Goal: Task Accomplishment & Management: Manage account settings

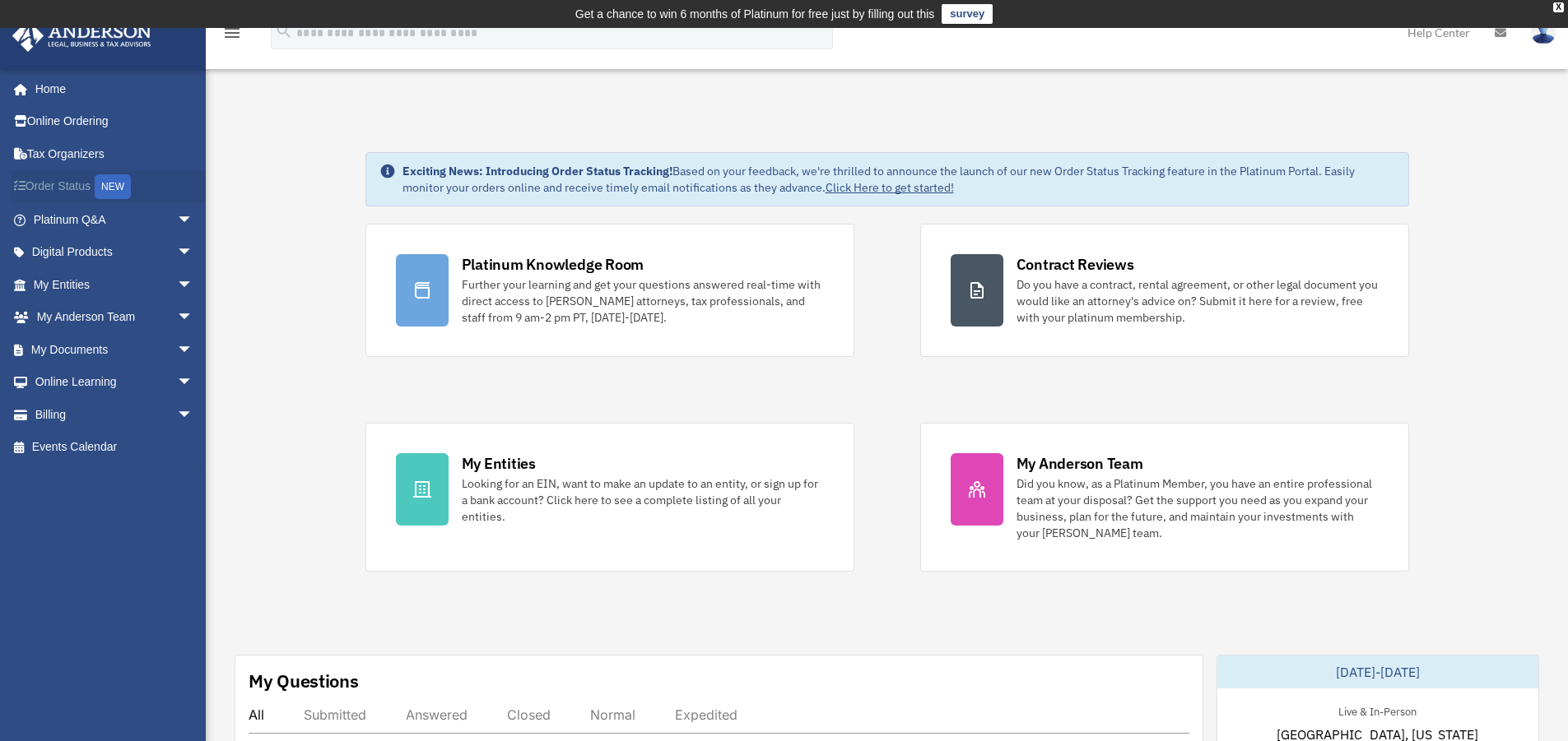
click at [76, 181] on link "Order Status NEW" at bounding box center [114, 187] width 206 height 34
click at [92, 415] on link "Billing arrow_drop_down" at bounding box center [114, 415] width 206 height 33
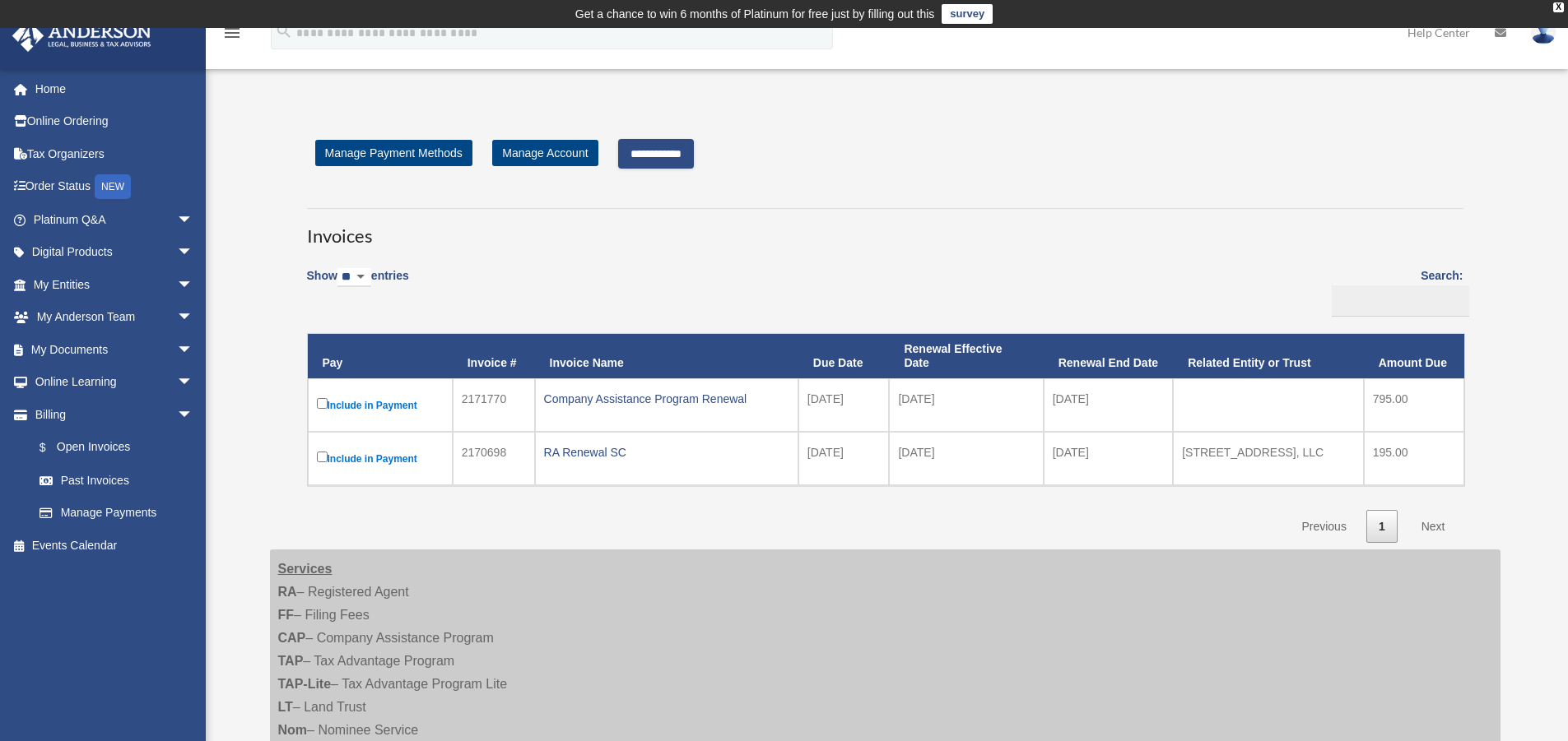
click at [656, 152] on input "**********" at bounding box center [655, 153] width 75 height 30
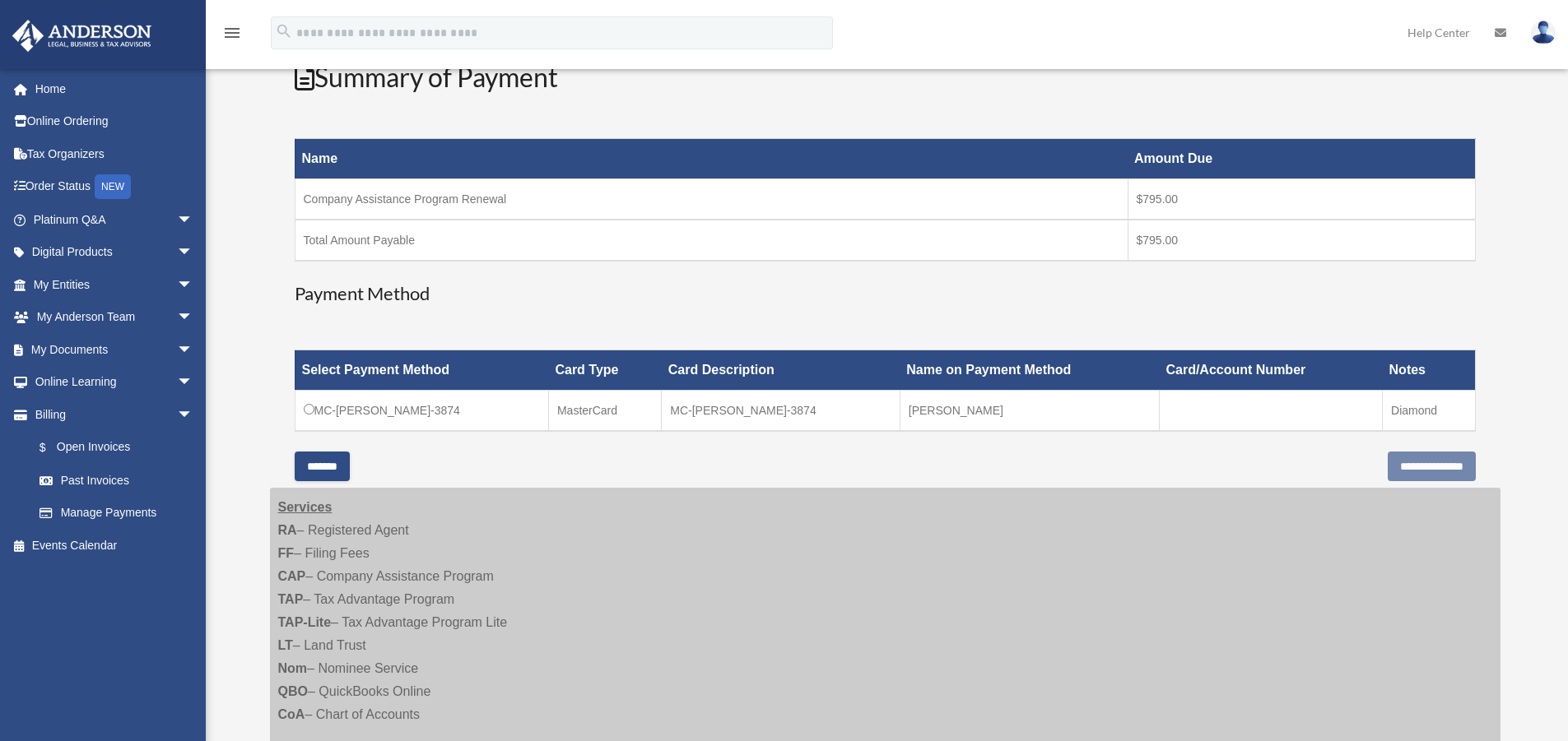
scroll to position [246, 0]
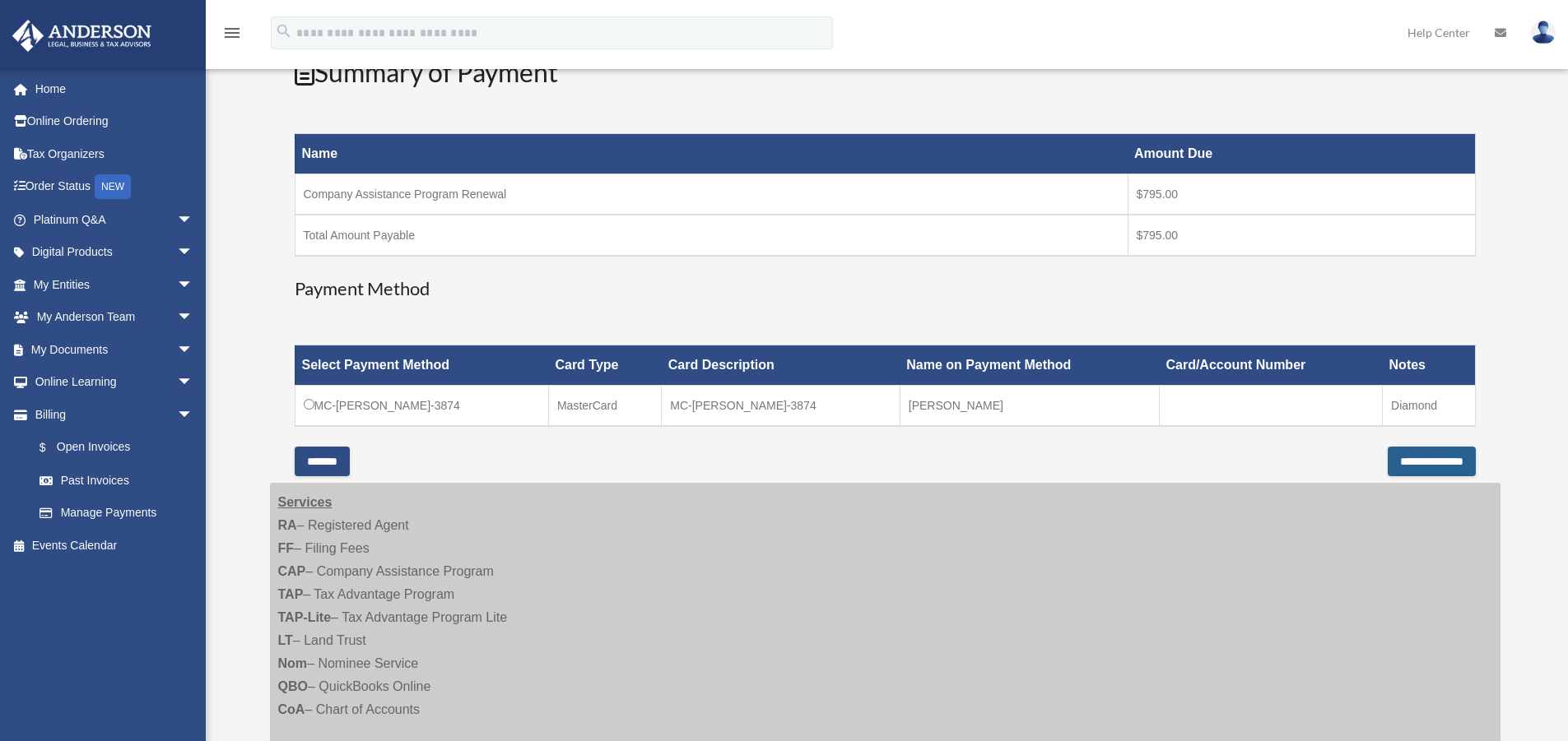
click at [1413, 470] on input "**********" at bounding box center [1432, 461] width 88 height 30
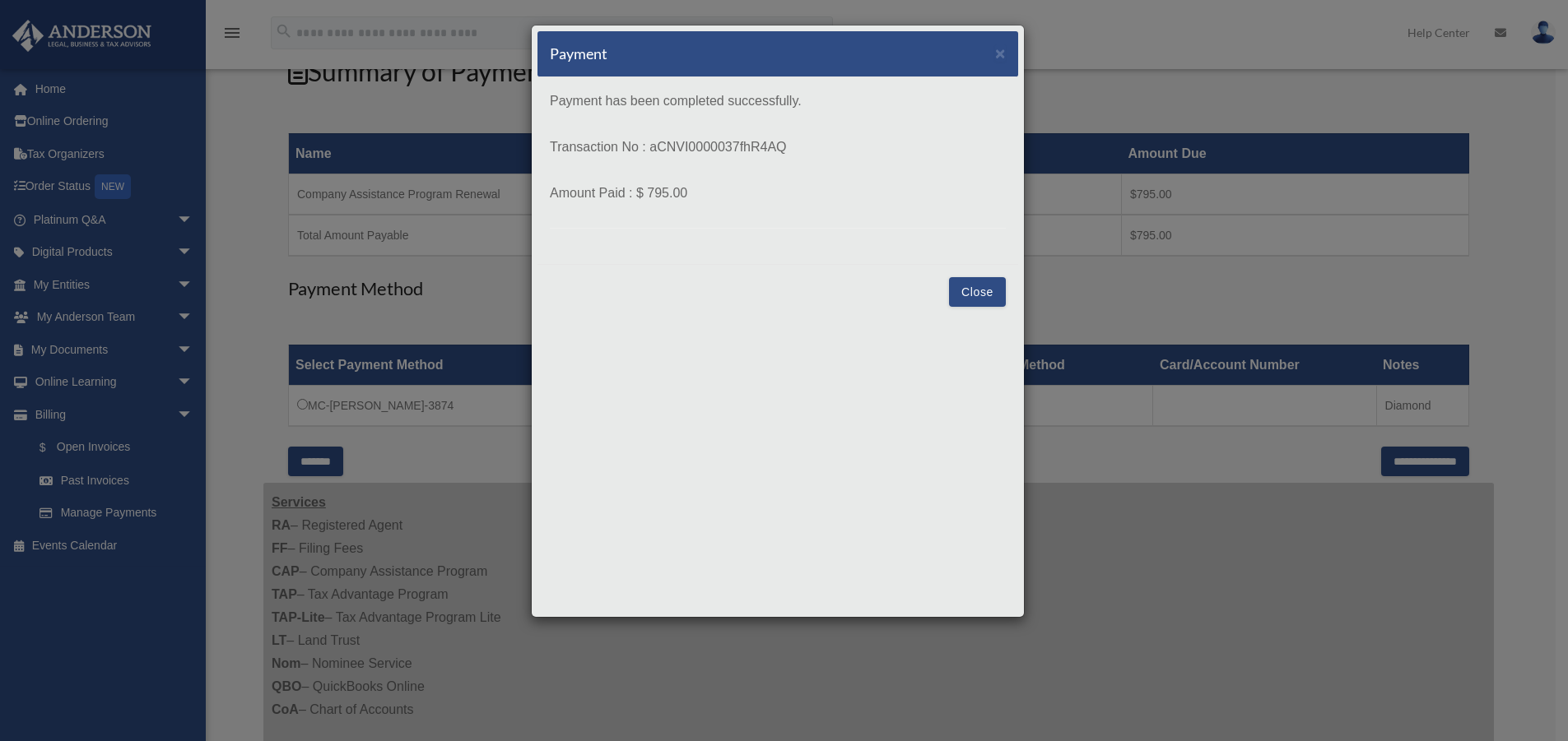
click at [986, 300] on button "Close" at bounding box center [978, 291] width 57 height 30
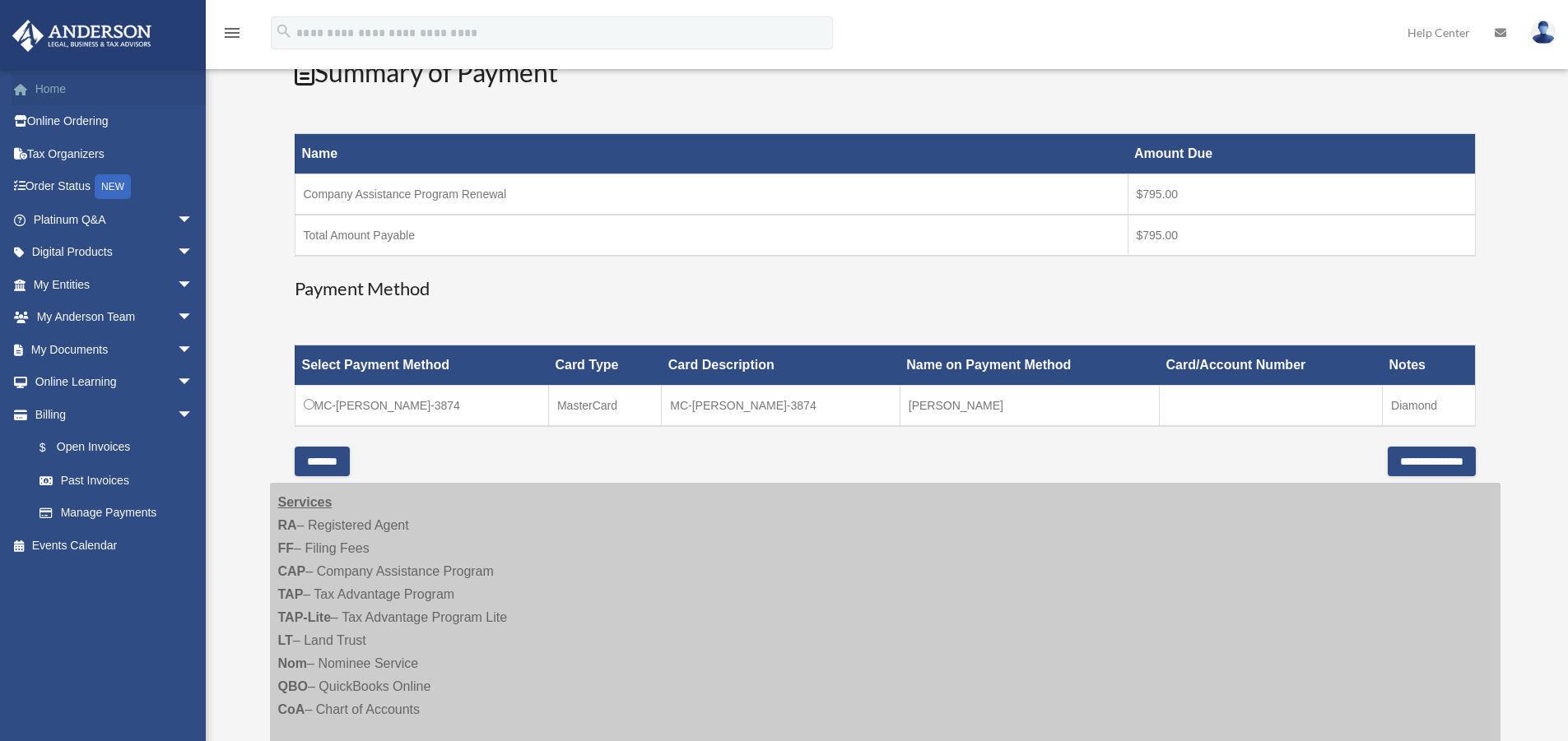
click at [48, 91] on link "Home" at bounding box center [114, 89] width 206 height 33
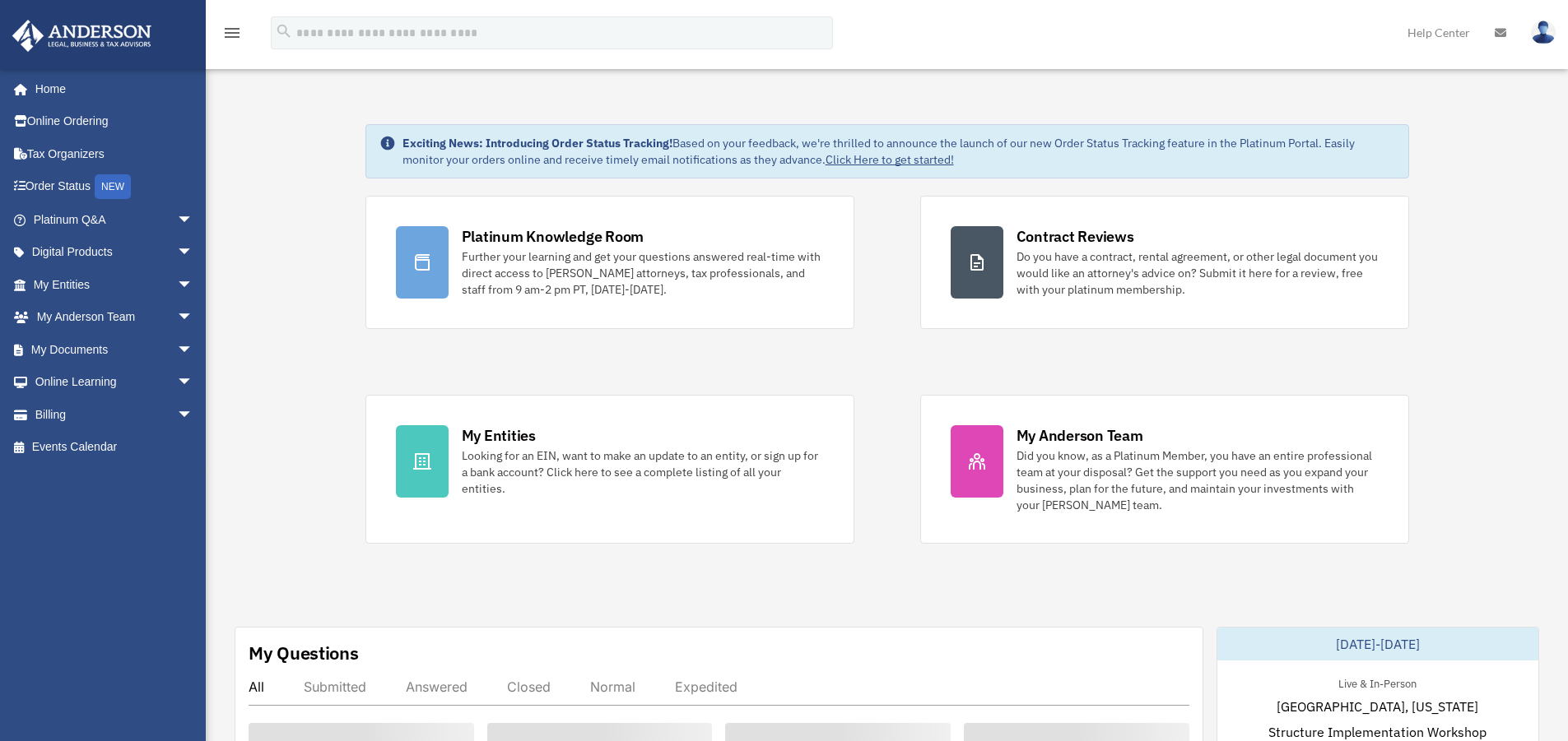
click at [62, 548] on div "austinam18@yahoo.com Sign Out austinam18@yahoo.com Home Online Ordering Tax Org…" at bounding box center [109, 377] width 218 height 618
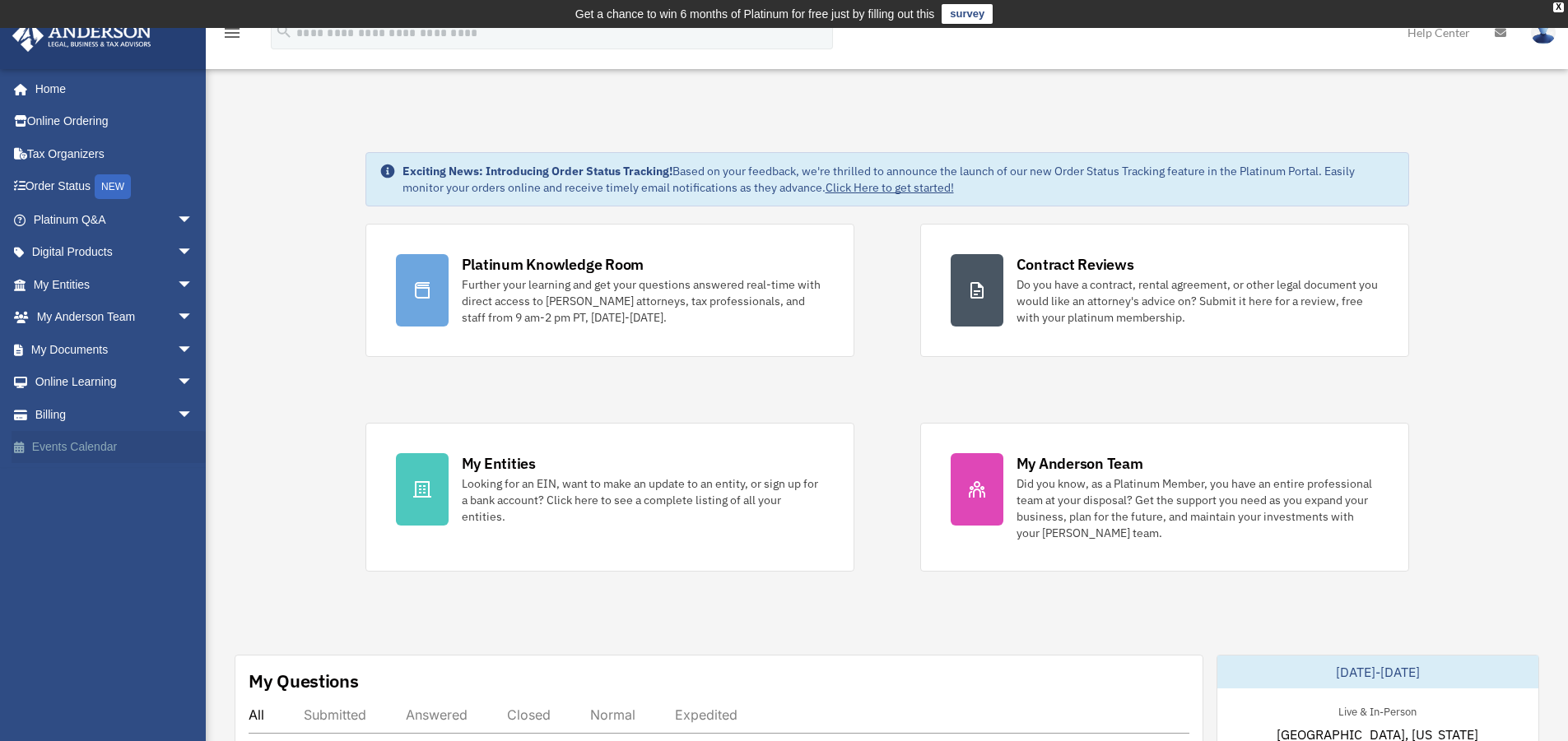
click at [48, 444] on link "Events Calendar" at bounding box center [114, 448] width 206 height 33
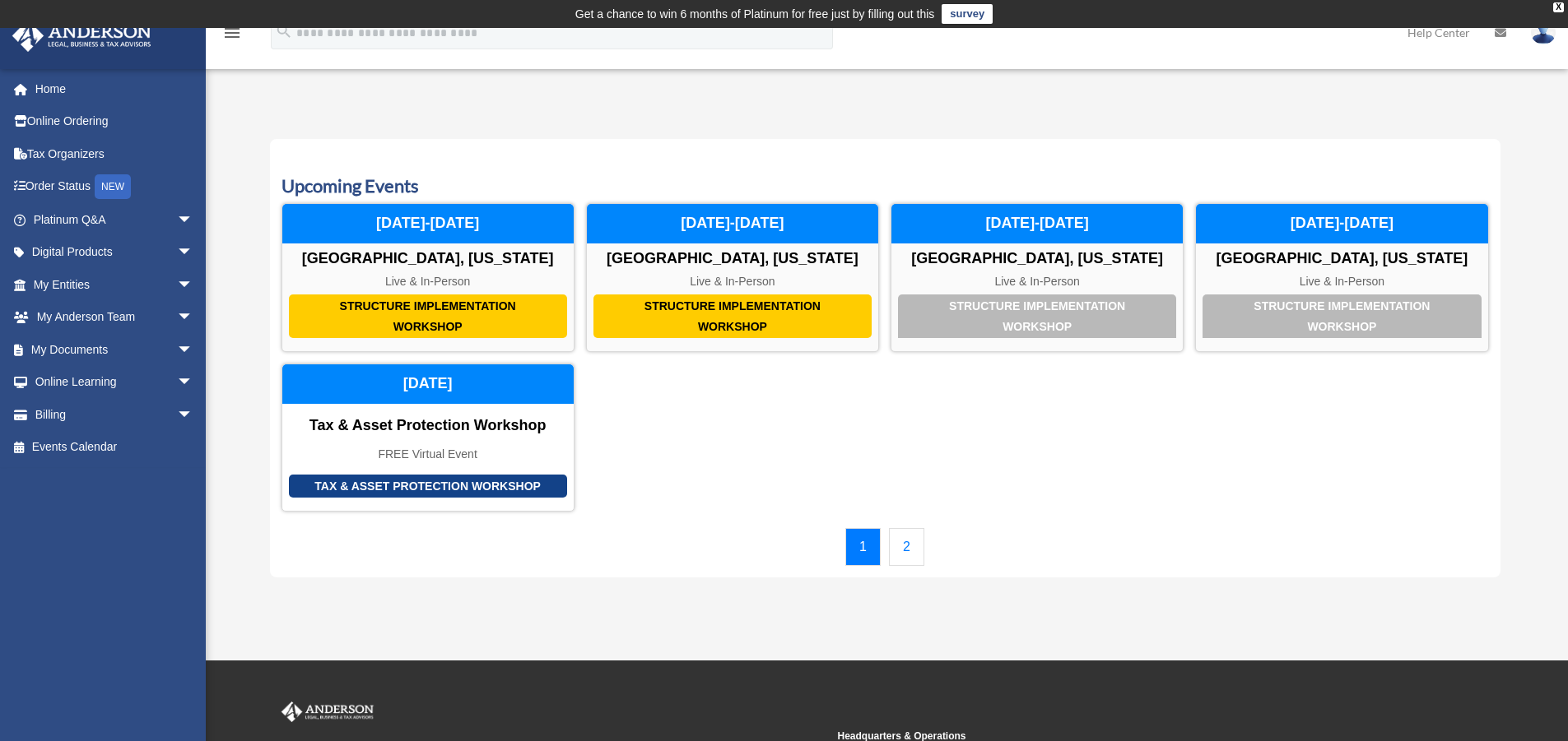
click at [899, 552] on link "2" at bounding box center [907, 548] width 35 height 38
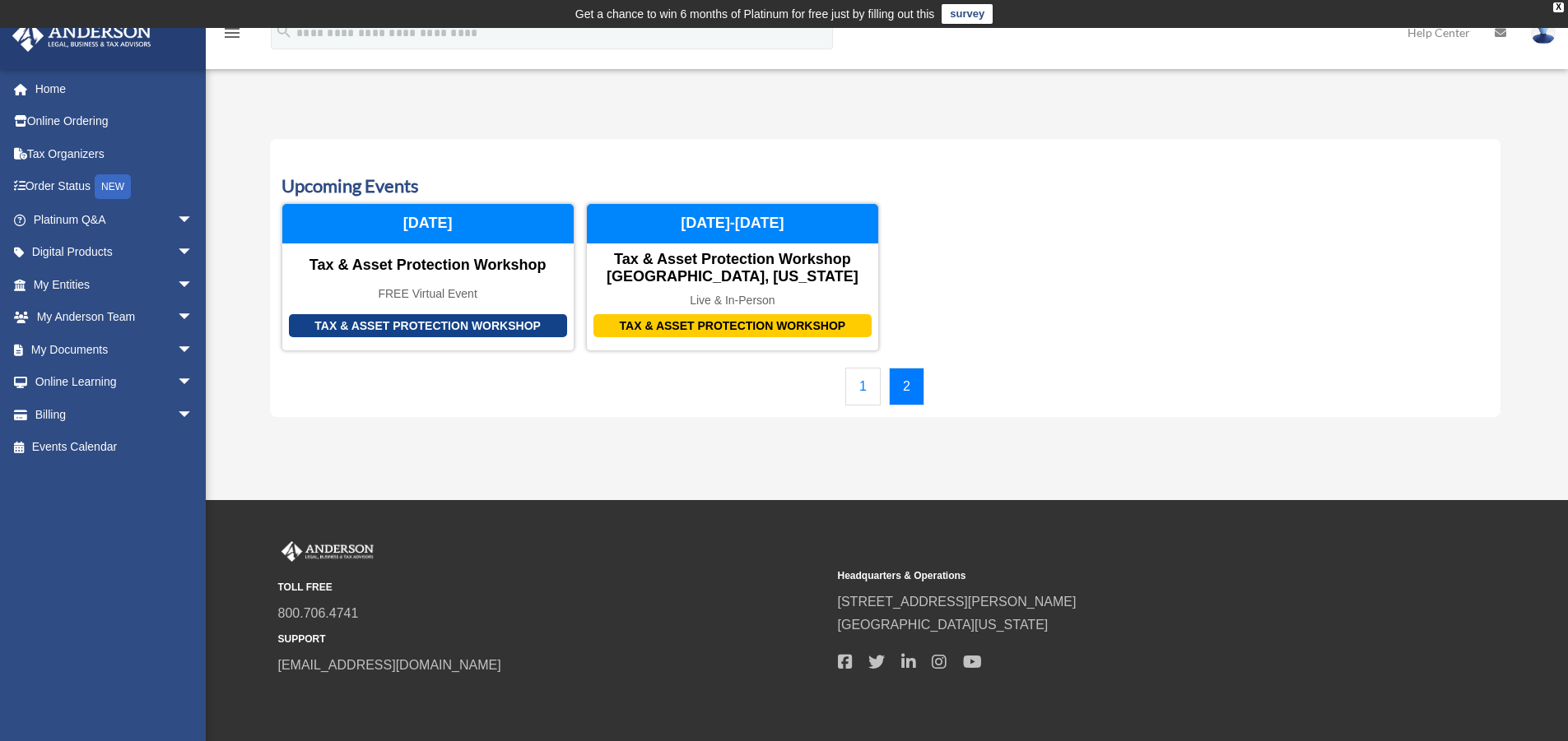
click at [858, 390] on link "1" at bounding box center [863, 387] width 35 height 38
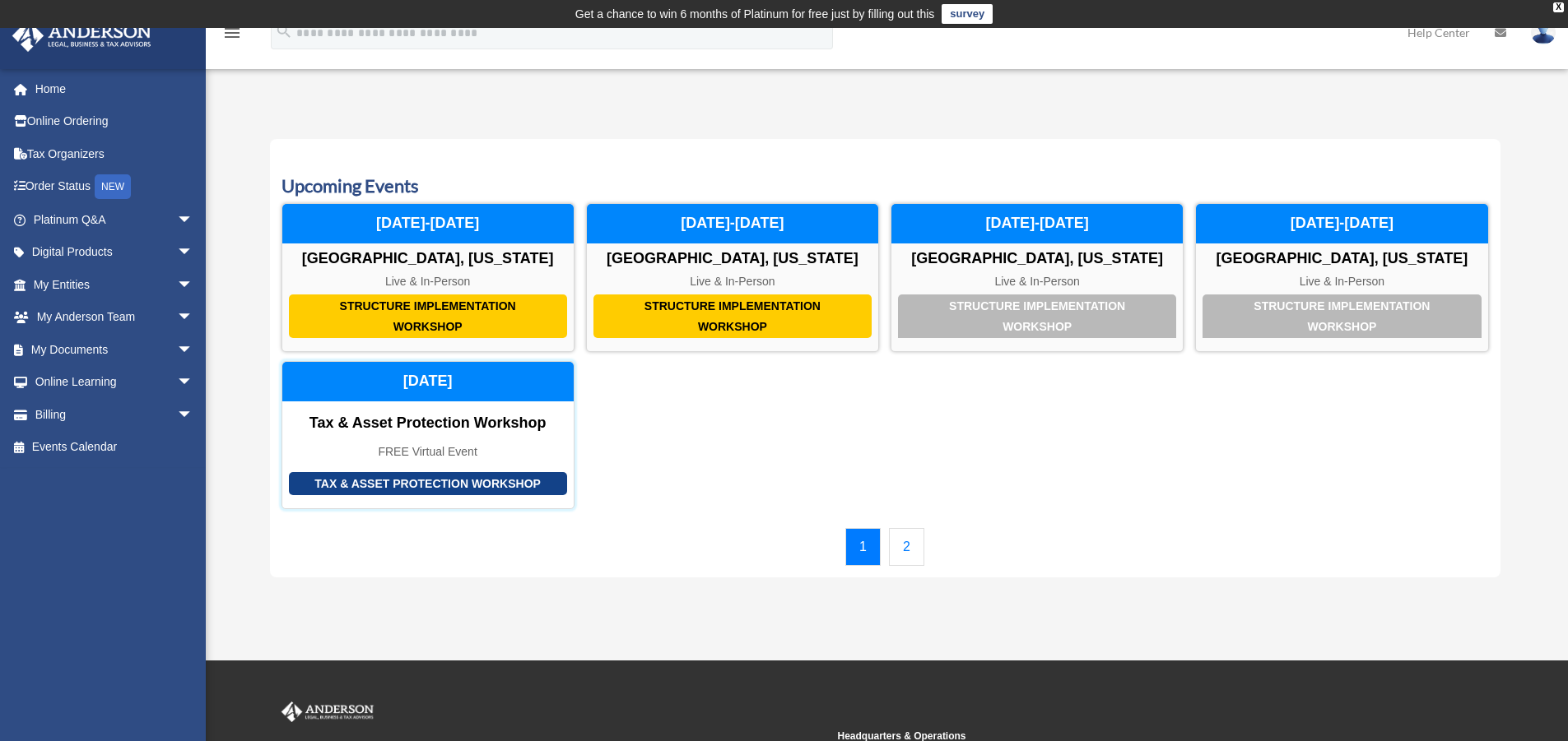
click at [383, 387] on div "Saturday, September 27" at bounding box center [428, 381] width 292 height 39
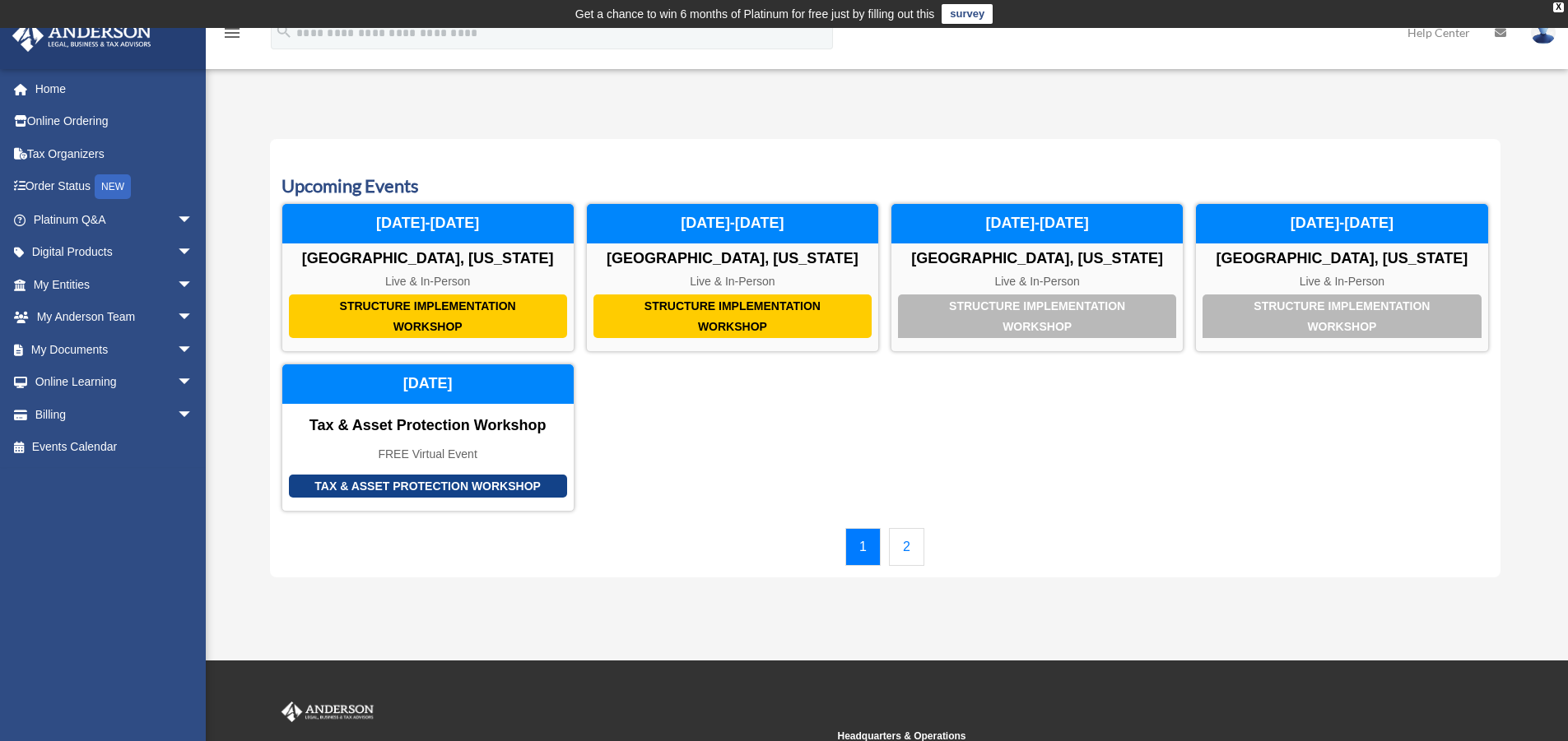
click at [906, 550] on link "2" at bounding box center [907, 548] width 35 height 38
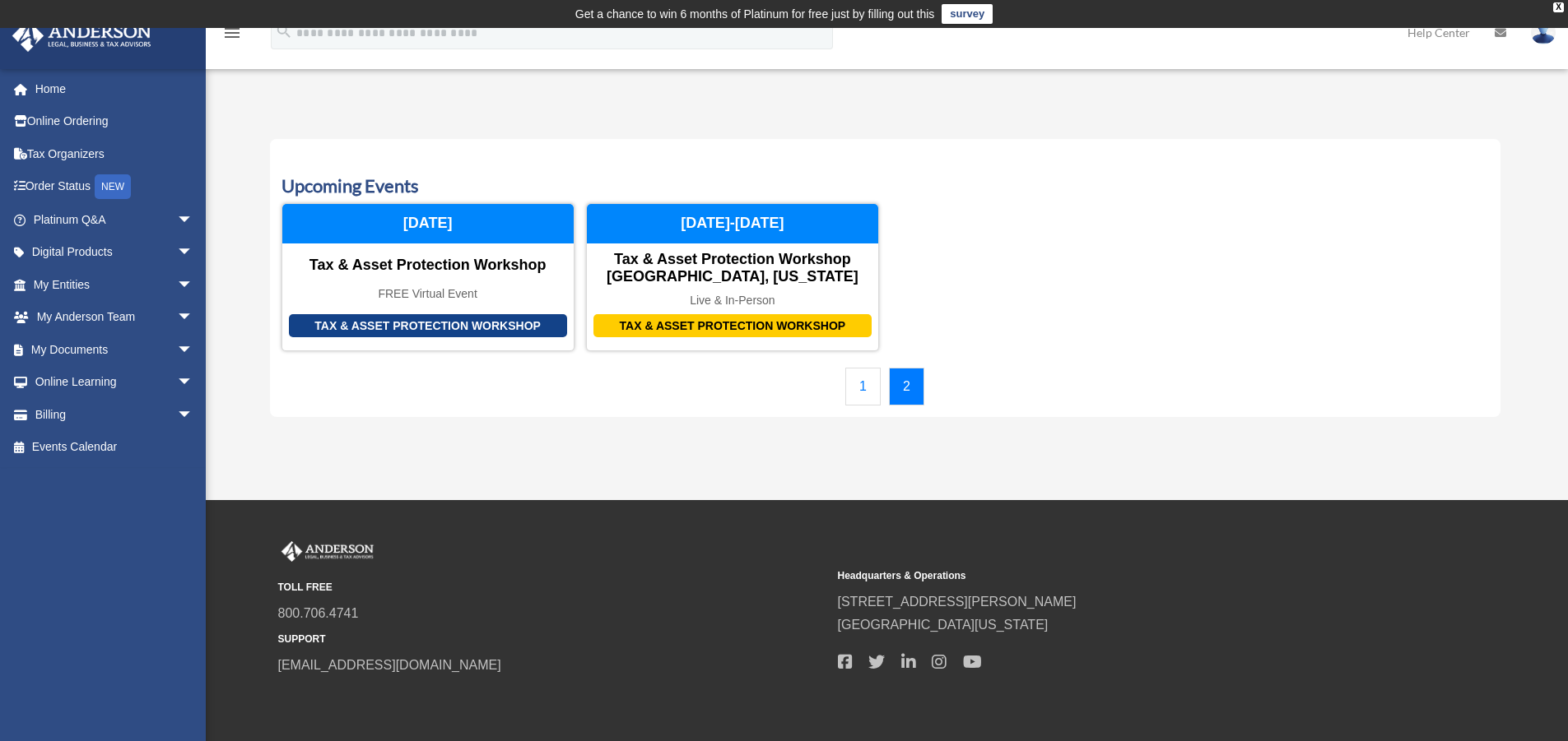
click at [864, 397] on link "1" at bounding box center [863, 387] width 35 height 38
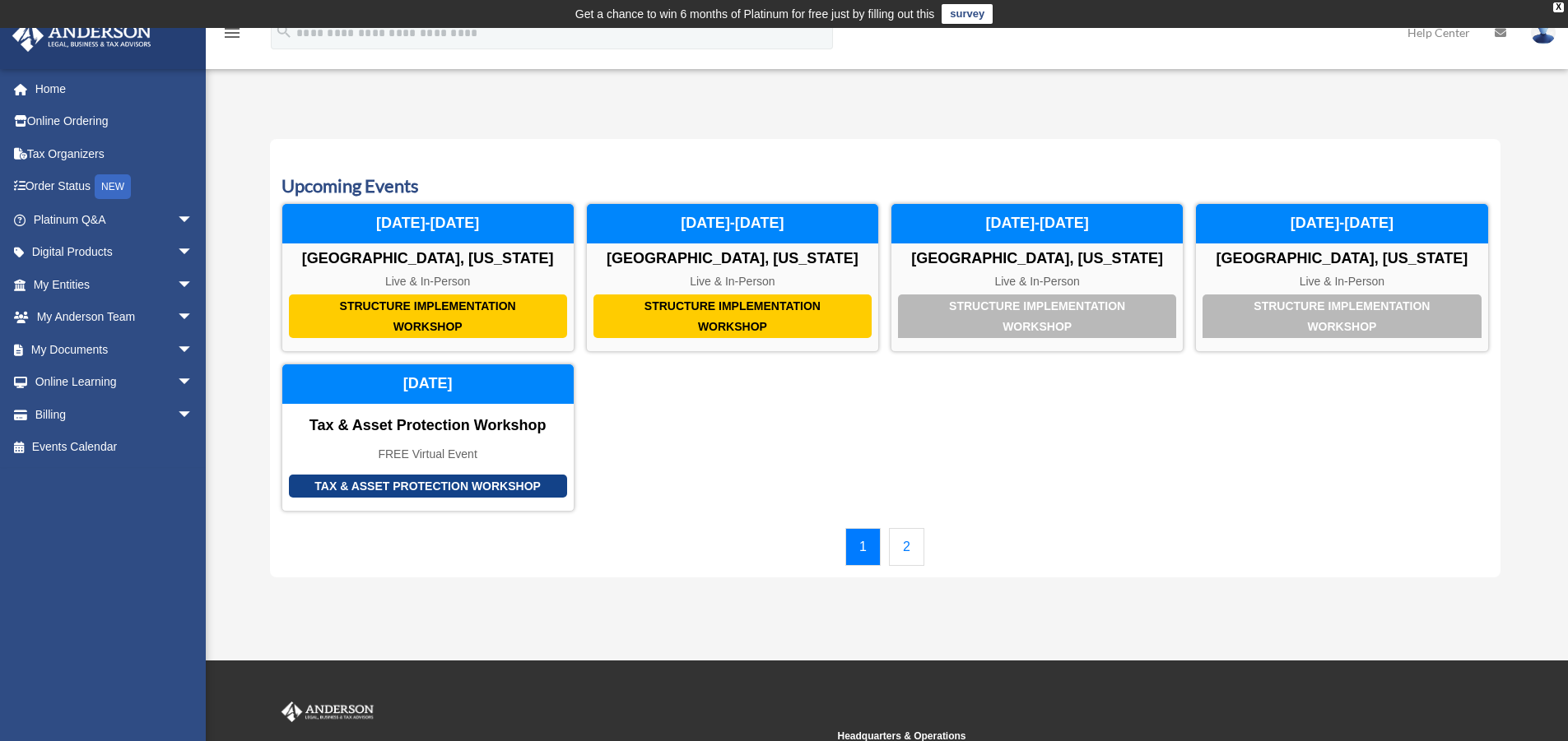
click at [907, 550] on link "2" at bounding box center [907, 548] width 35 height 38
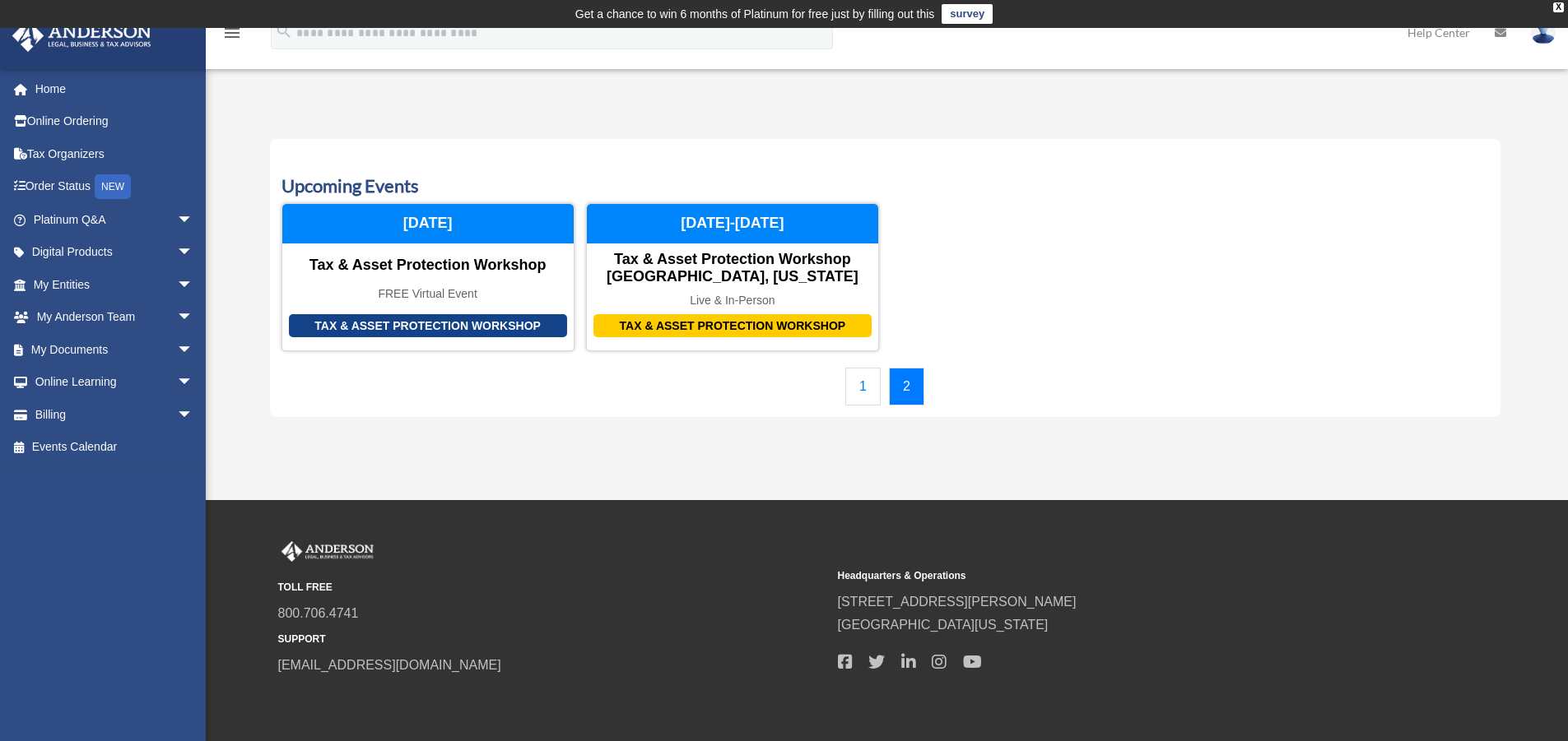
click at [856, 388] on link "1" at bounding box center [863, 387] width 35 height 38
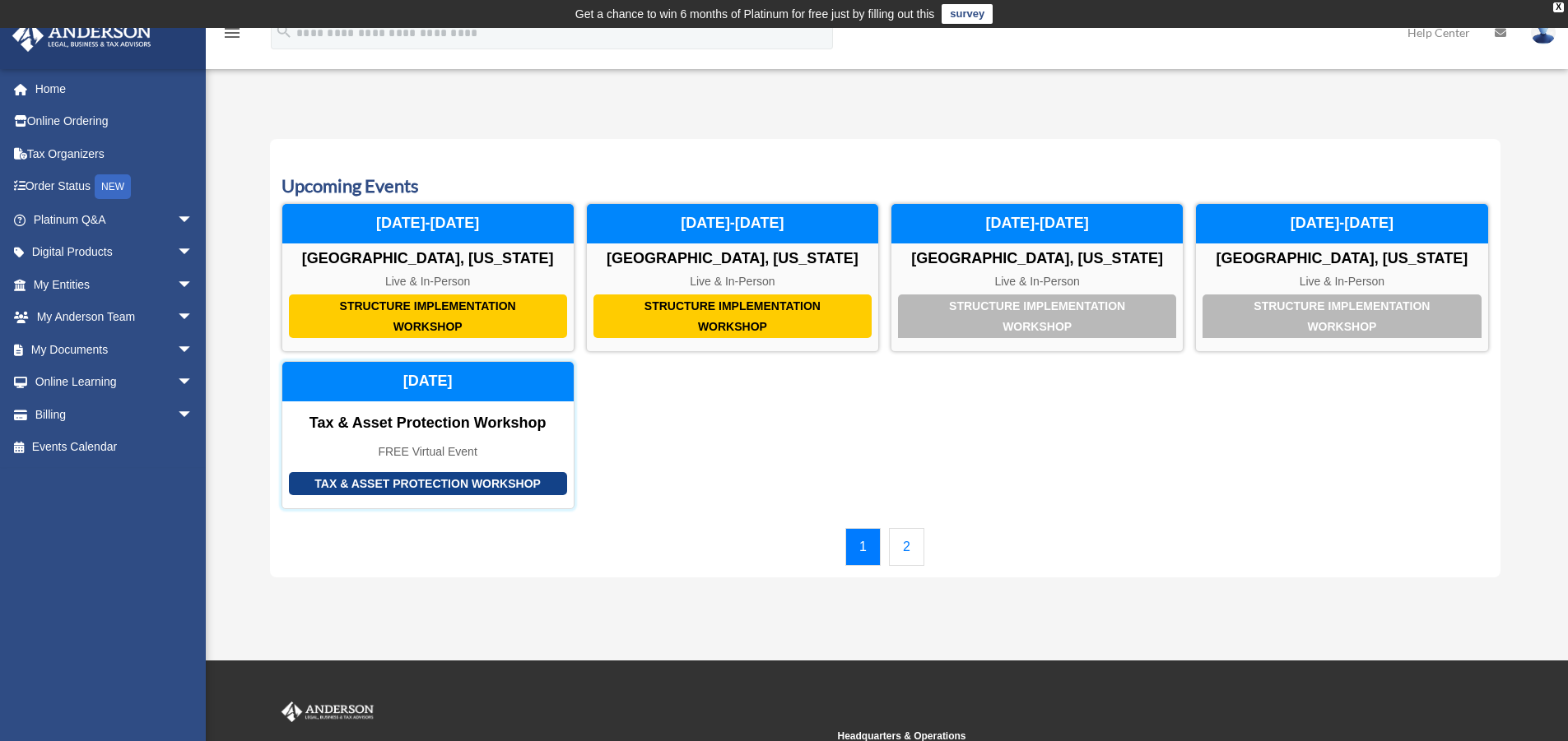
click at [464, 483] on div "Tax & Asset Protection Workshop" at bounding box center [428, 484] width 278 height 24
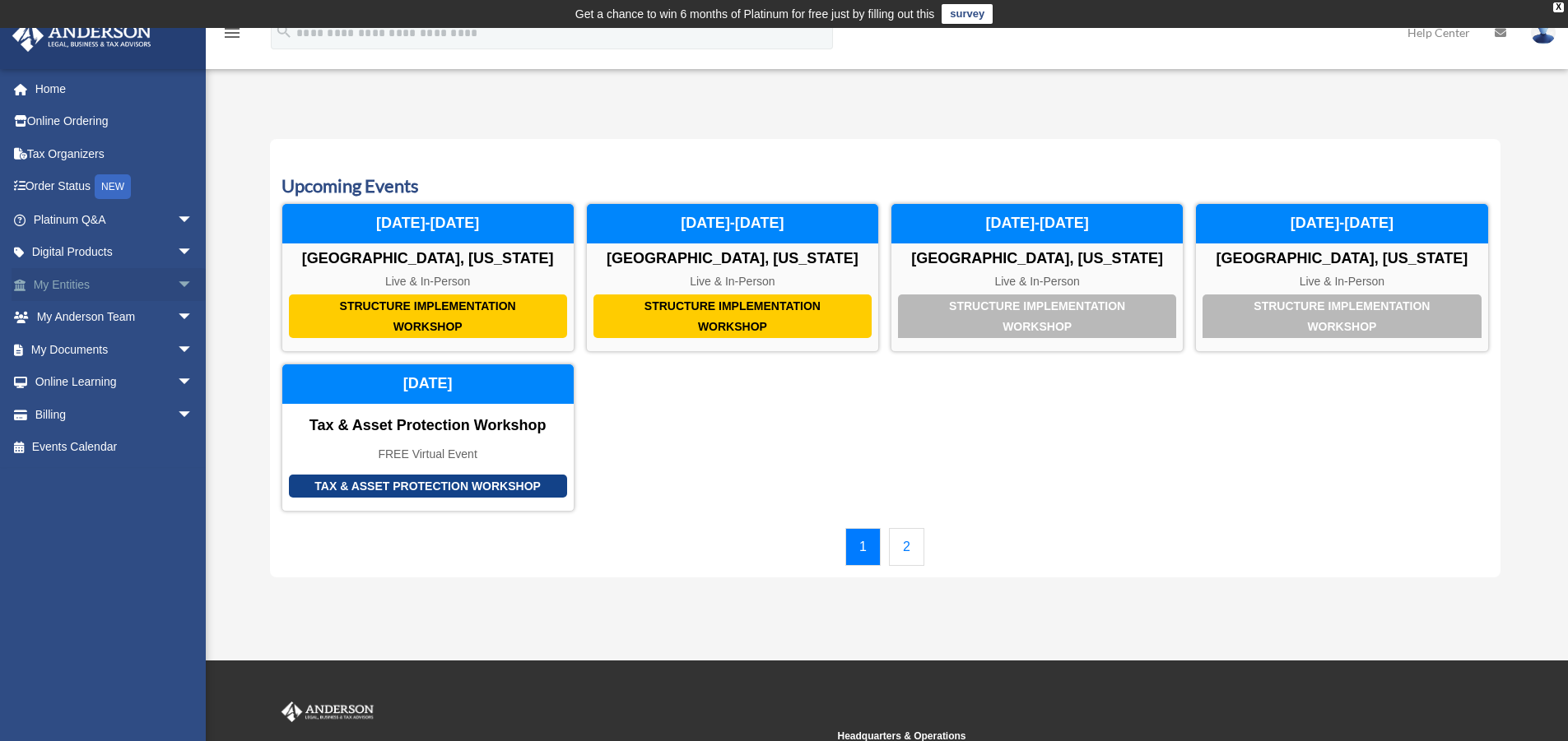
click at [79, 281] on link "My Entities arrow_drop_down" at bounding box center [114, 284] width 206 height 33
click at [49, 93] on link "Home" at bounding box center [114, 89] width 206 height 33
click at [48, 84] on link "Home" at bounding box center [114, 89] width 206 height 33
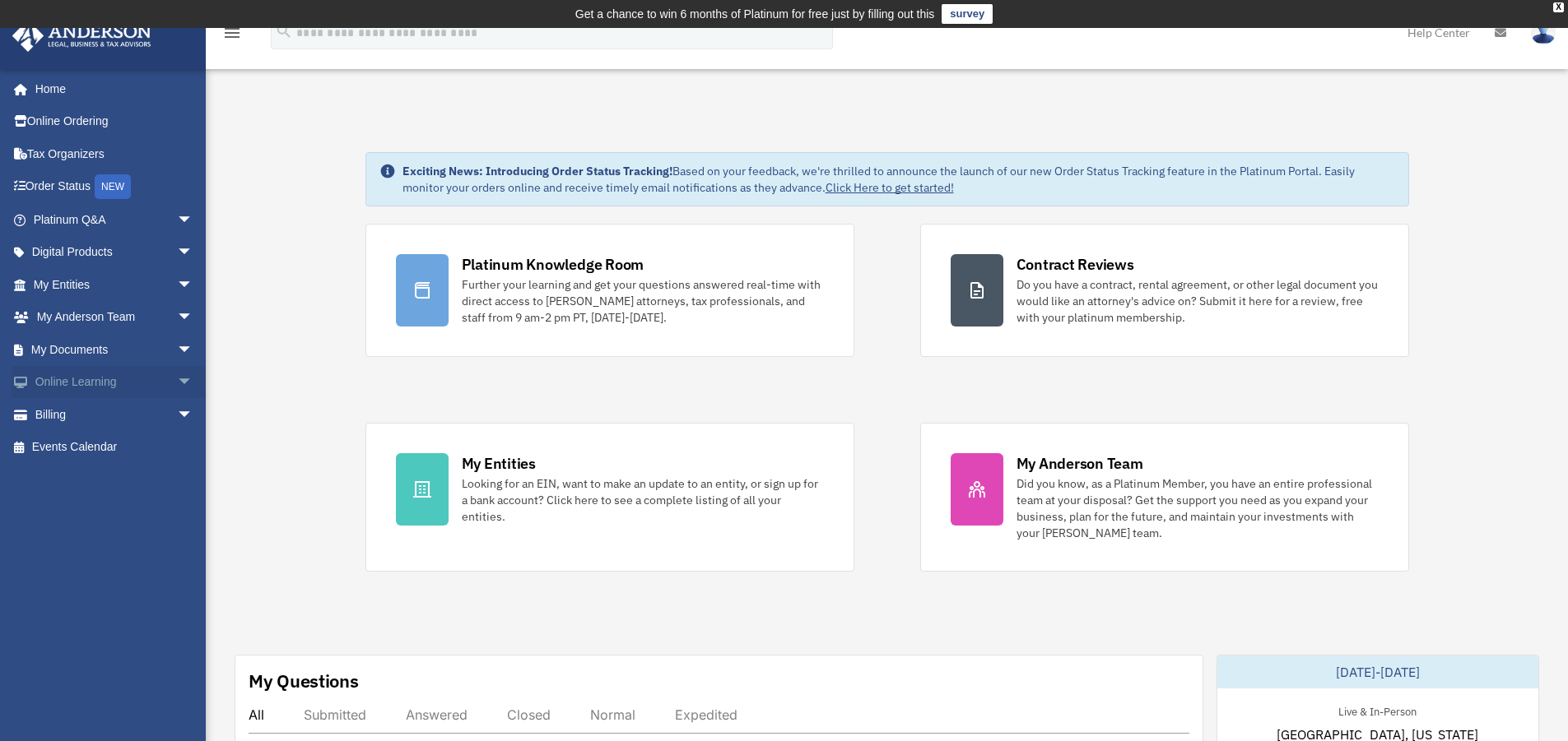
click at [105, 377] on link "Online Learning arrow_drop_down" at bounding box center [114, 382] width 206 height 33
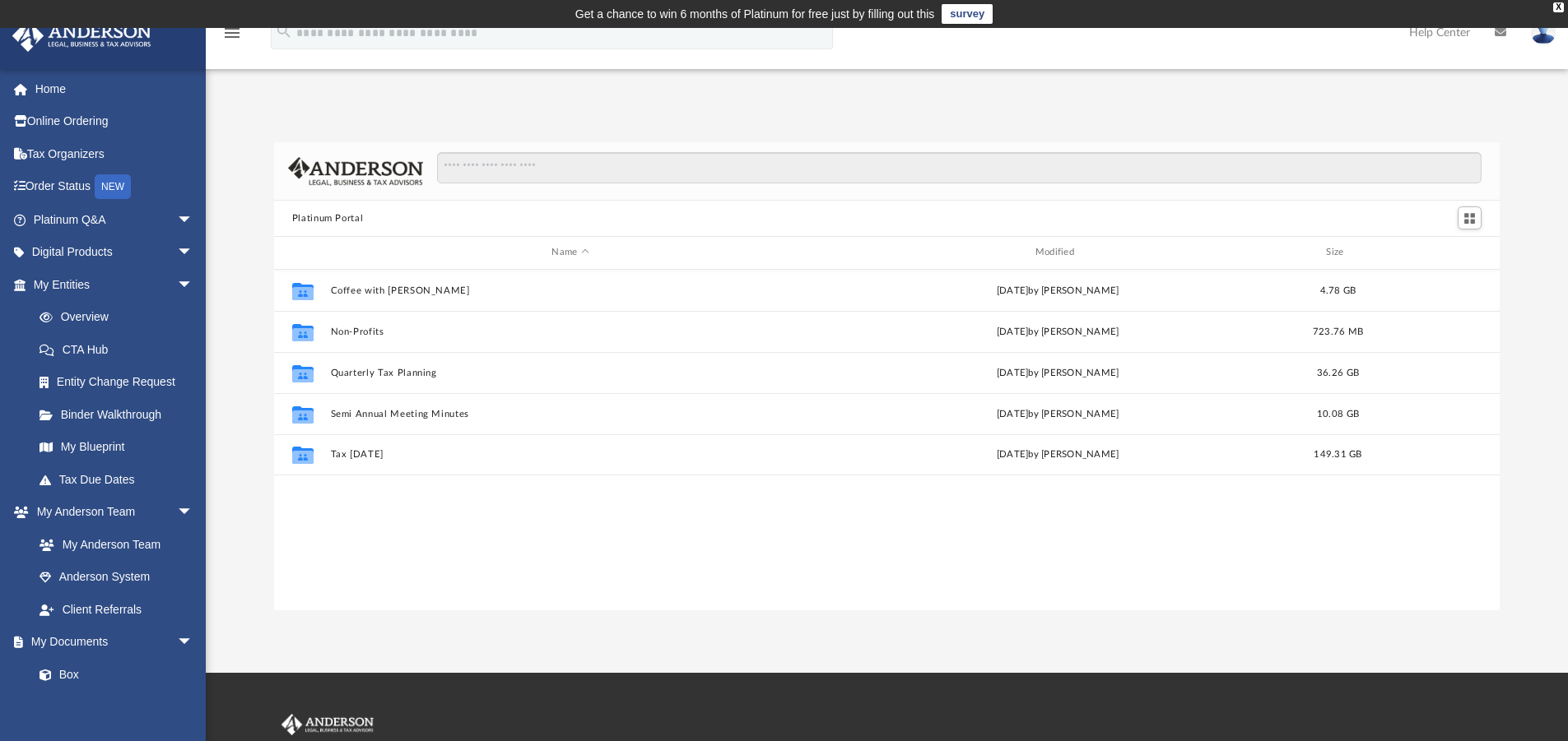
scroll to position [362, 1214]
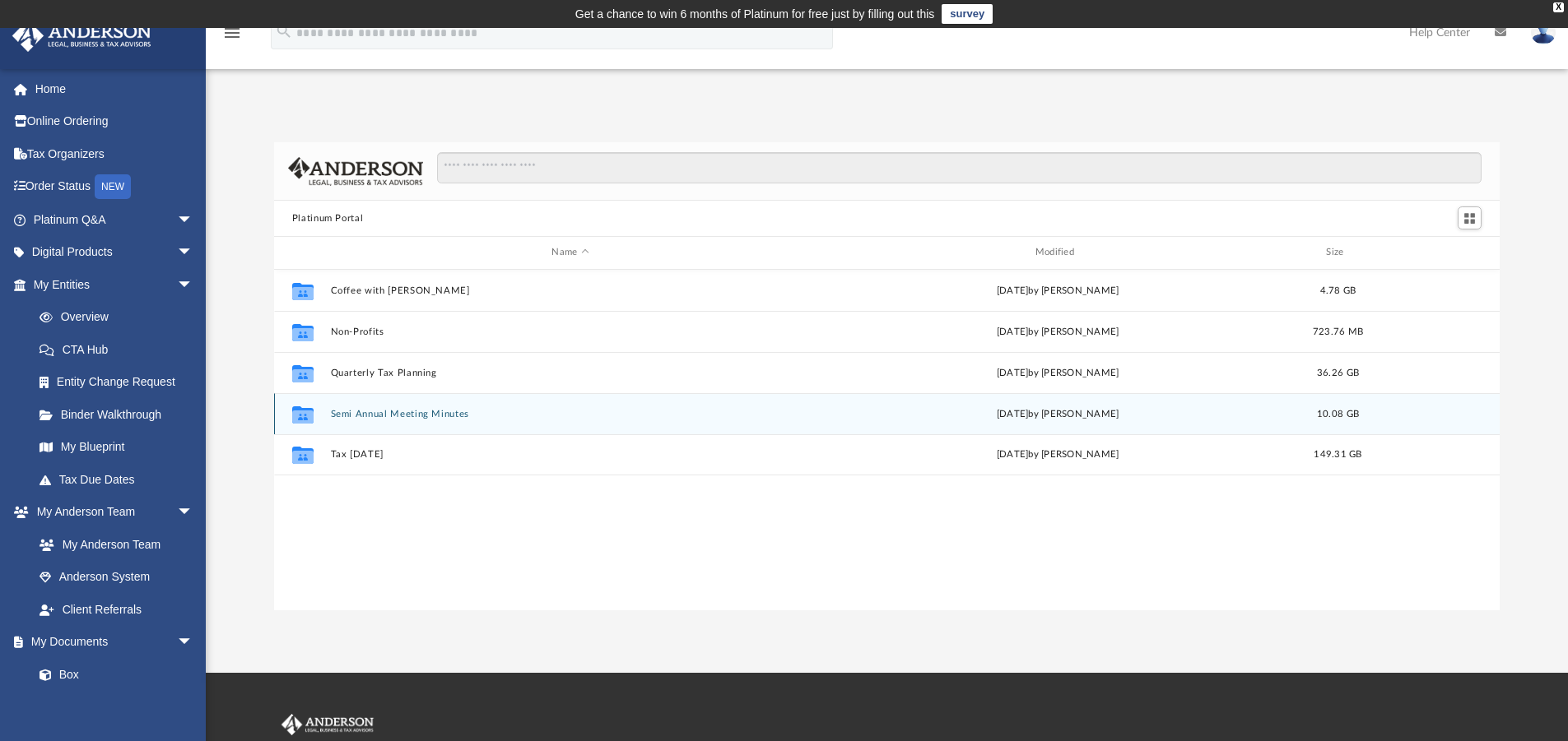
click at [303, 412] on icon "grid" at bounding box center [303, 416] width 22 height 13
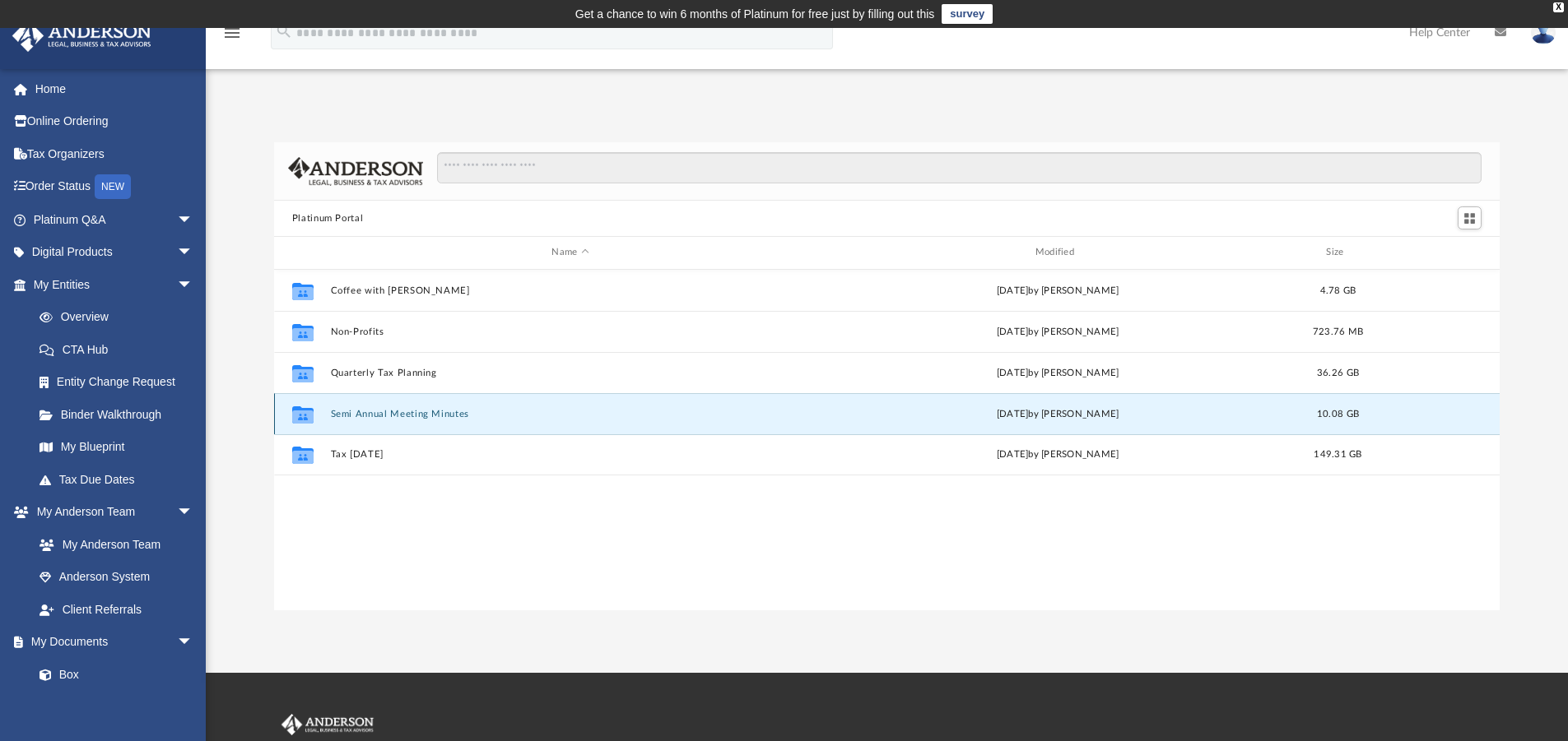
click at [364, 419] on button "Semi Annual Meeting Minutes" at bounding box center [570, 414] width 480 height 11
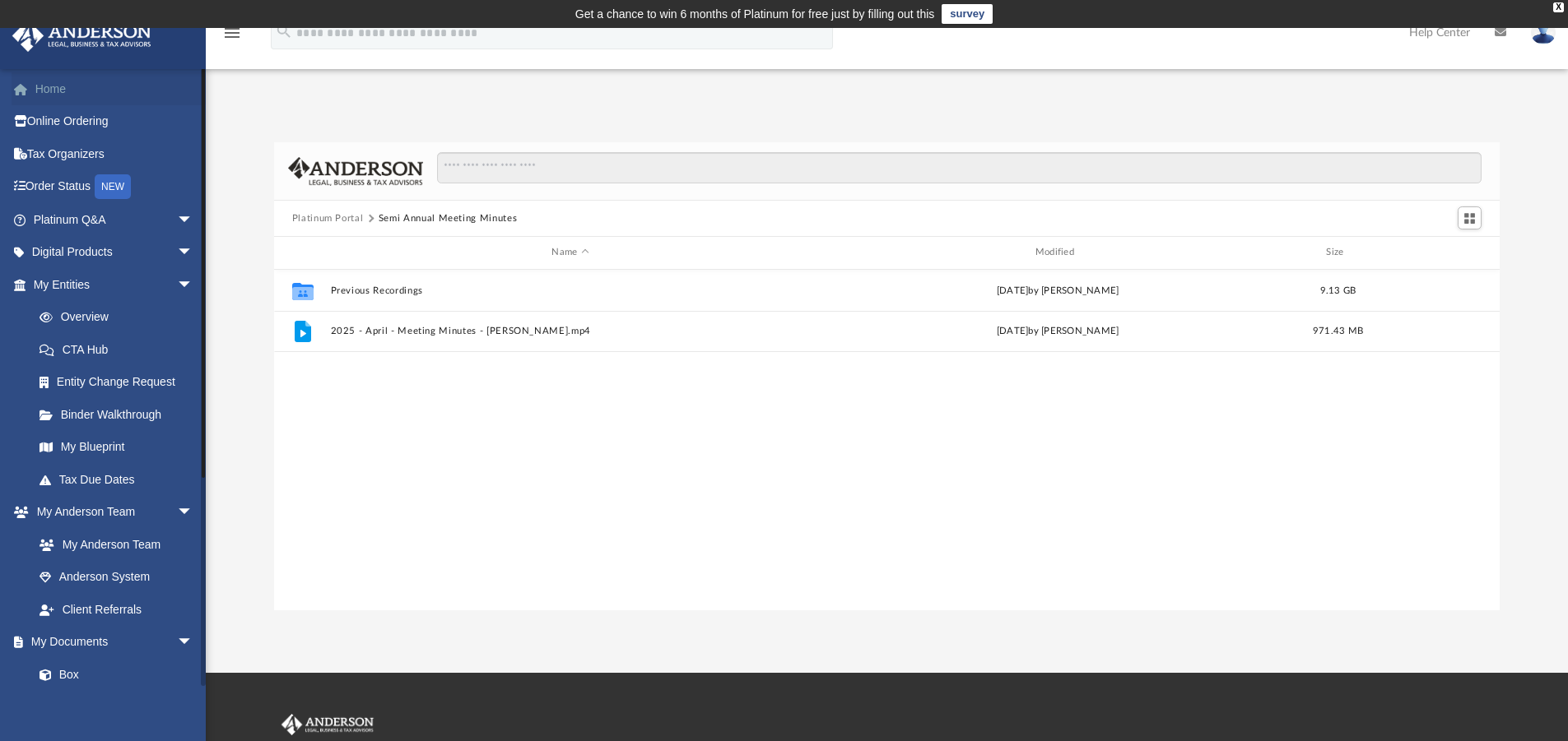
click at [49, 93] on link "Home" at bounding box center [114, 89] width 206 height 33
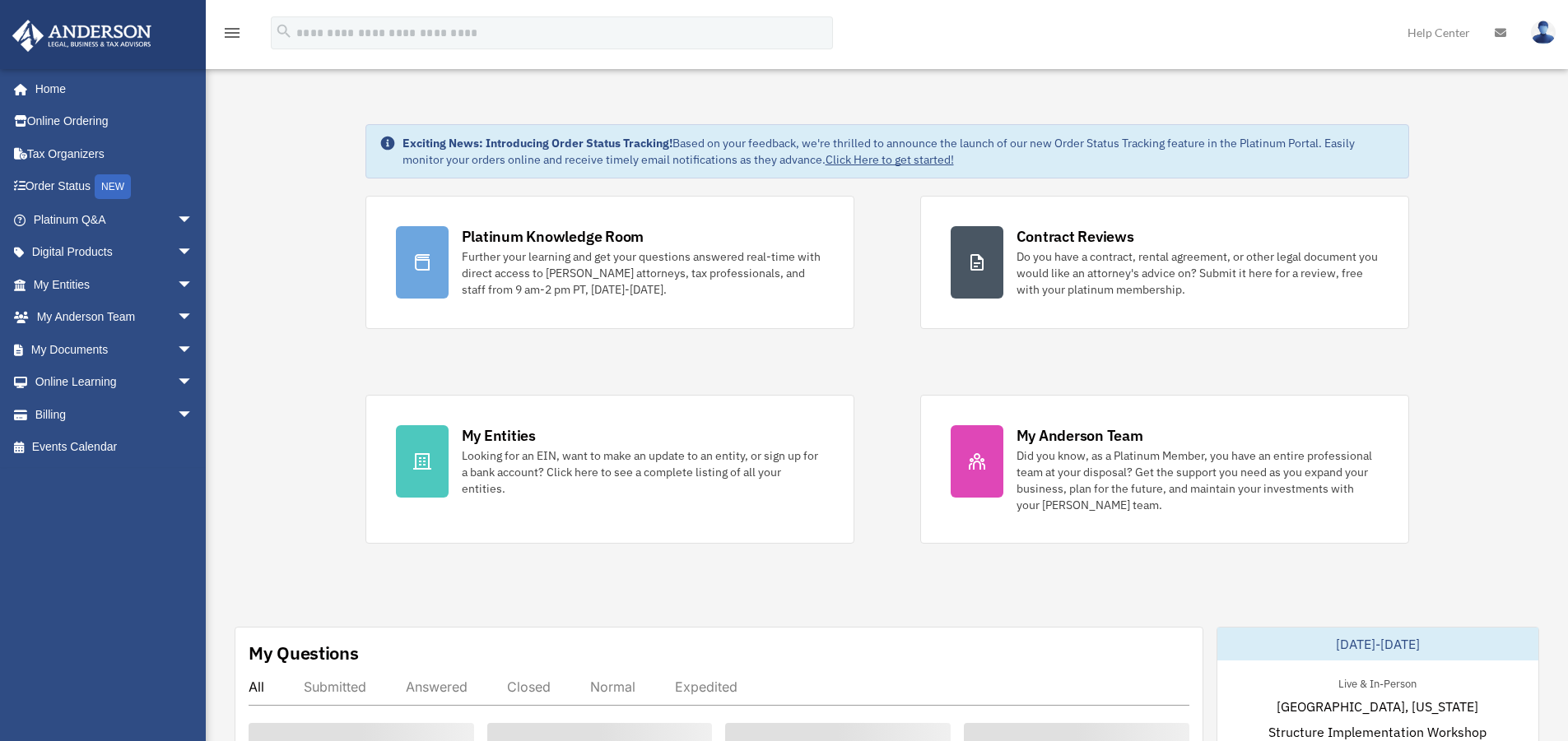
click at [232, 35] on icon "menu" at bounding box center [233, 33] width 20 height 20
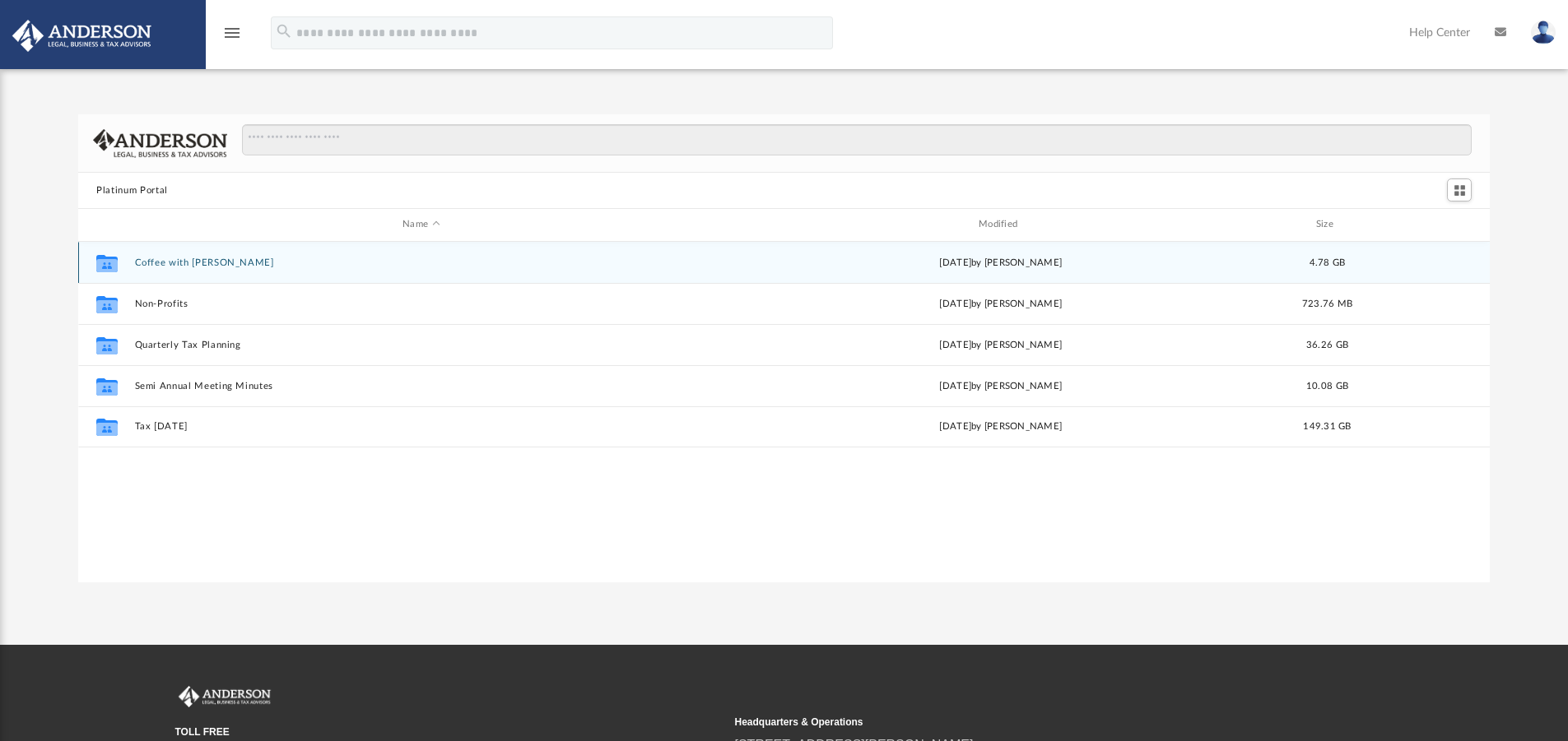
scroll to position [362, 1398]
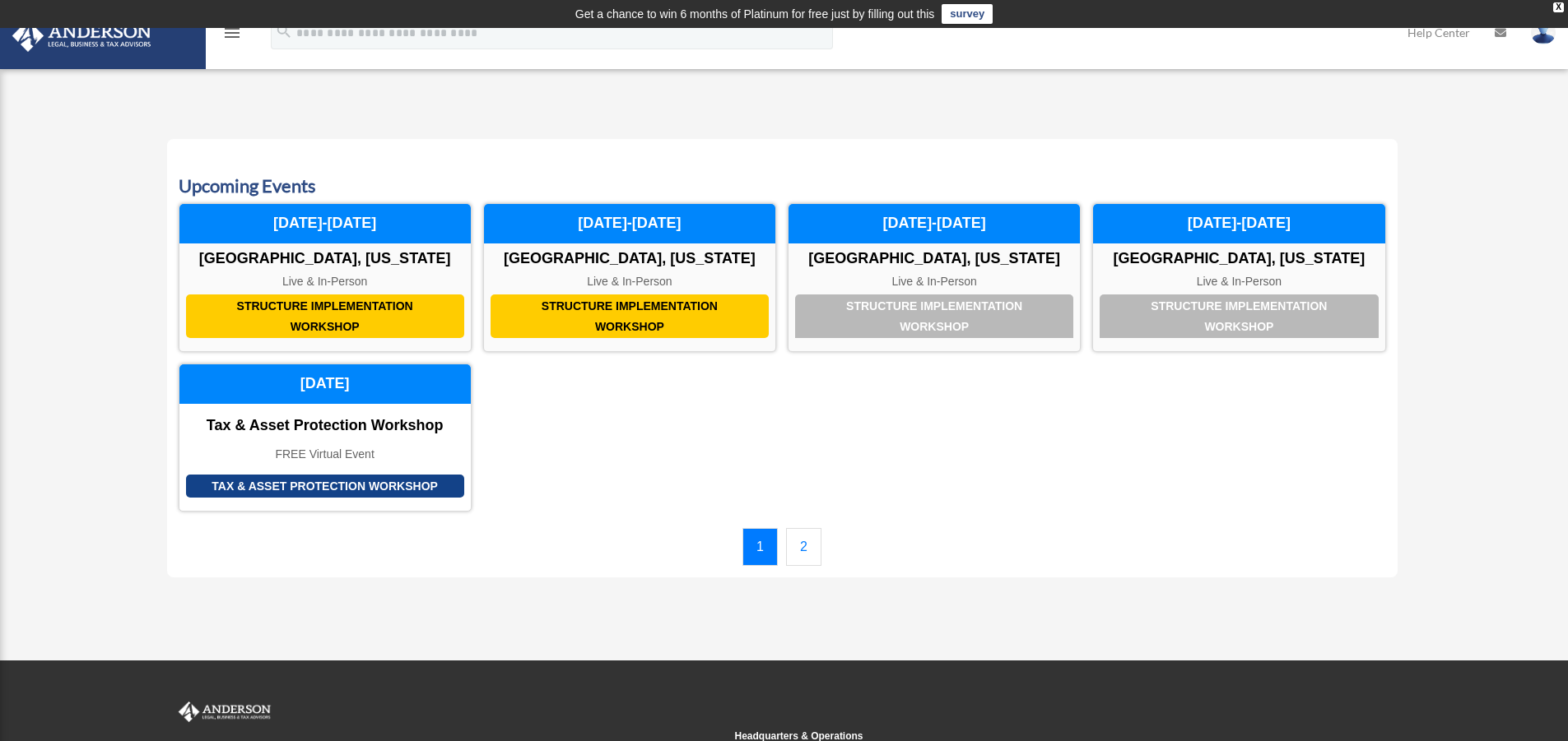
click at [1422, 36] on link "Help Center" at bounding box center [1439, 33] width 87 height 65
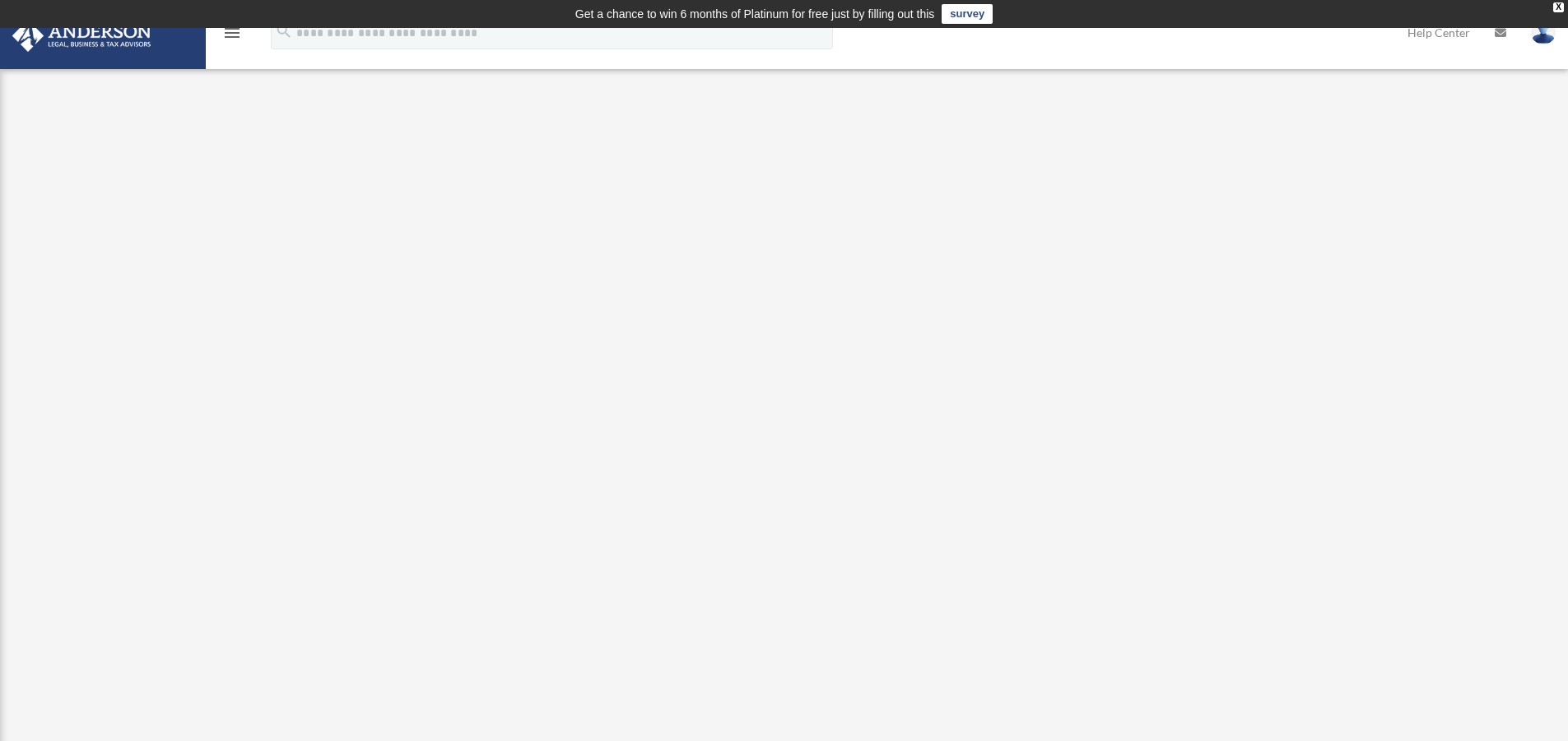
click at [231, 32] on icon "menu" at bounding box center [233, 33] width 20 height 20
click at [91, 44] on img at bounding box center [82, 35] width 149 height 32
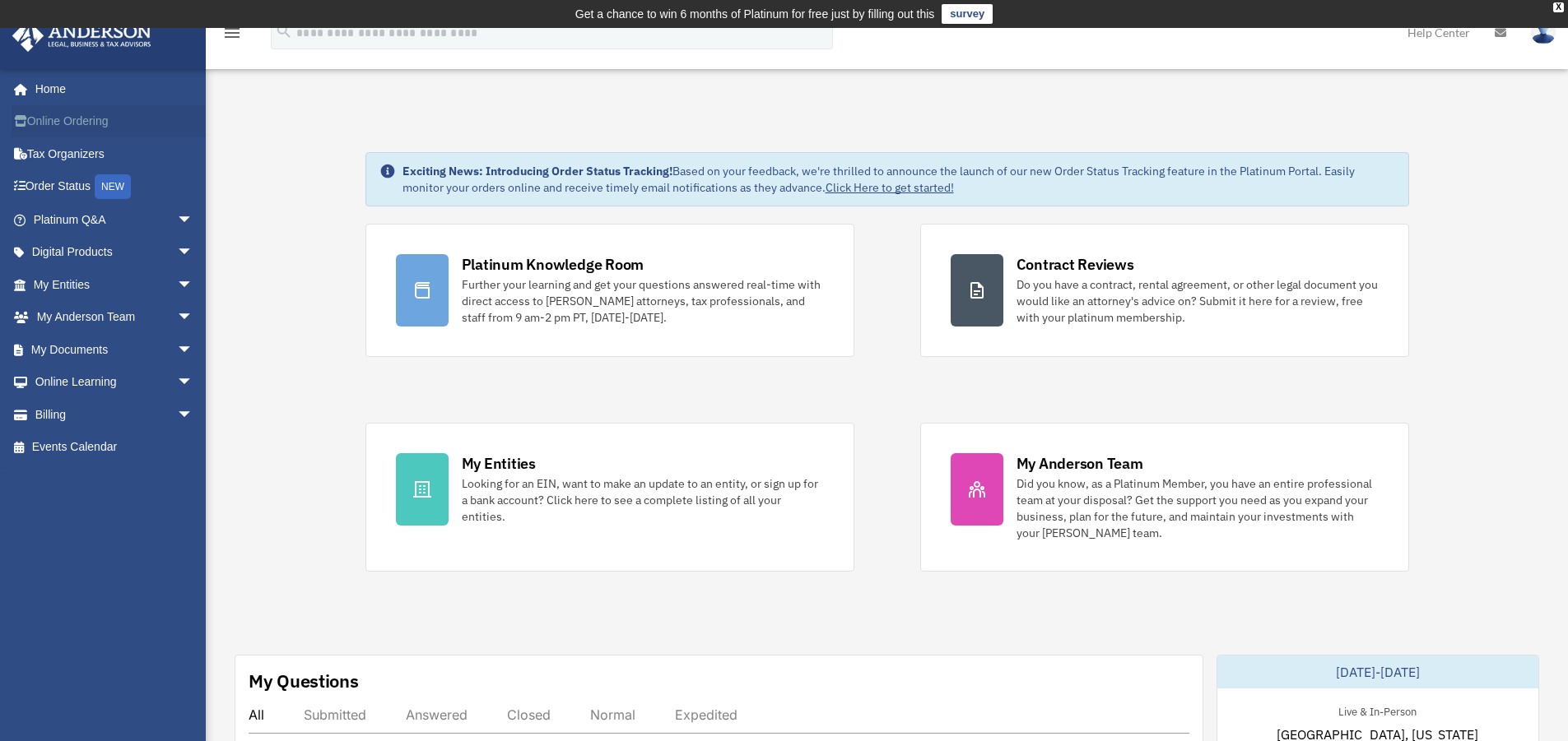
click at [48, 118] on link "Online Ordering" at bounding box center [114, 122] width 206 height 33
click at [97, 253] on link "Digital Products arrow_drop_down" at bounding box center [114, 252] width 206 height 33
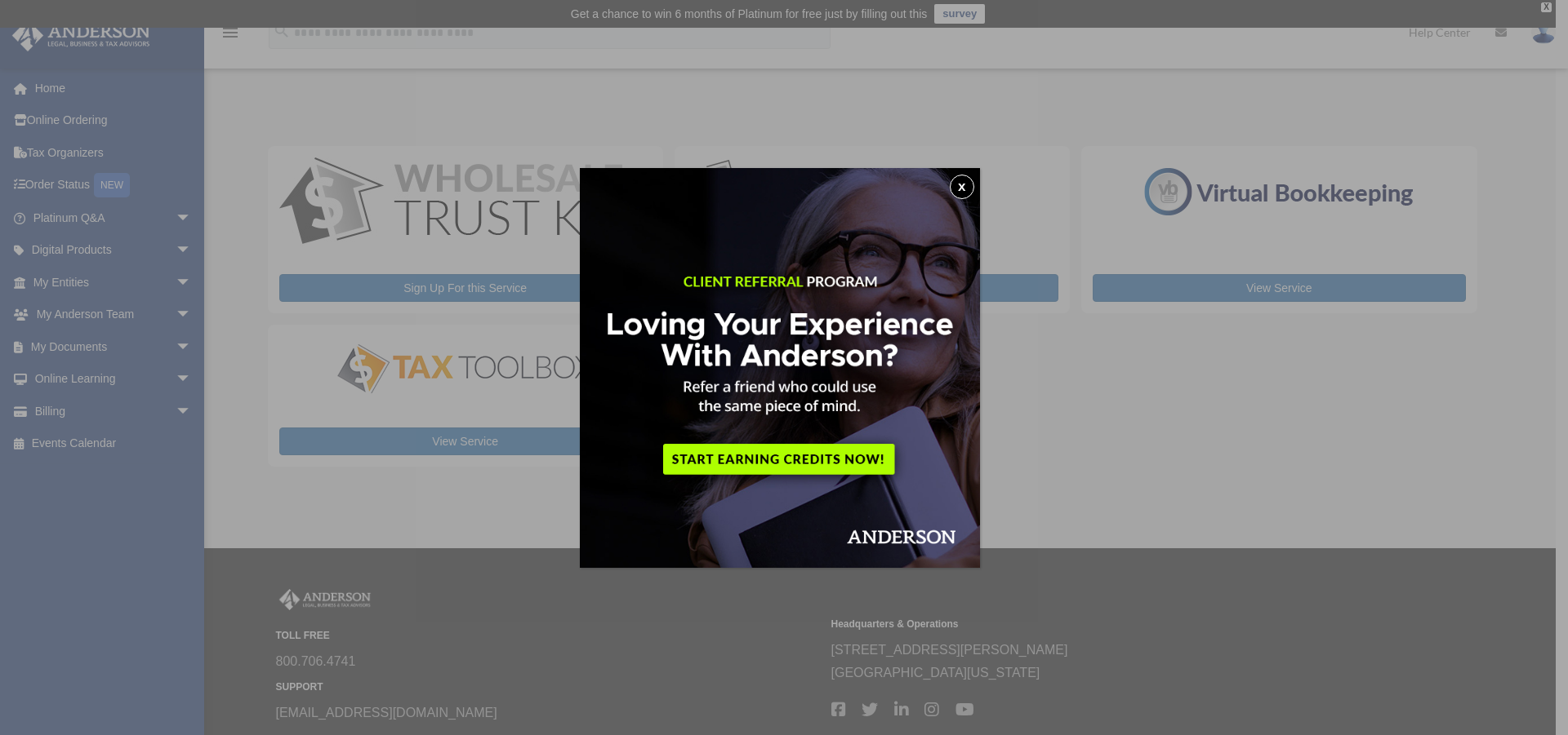
click at [964, 190] on button "x" at bounding box center [962, 186] width 24 height 24
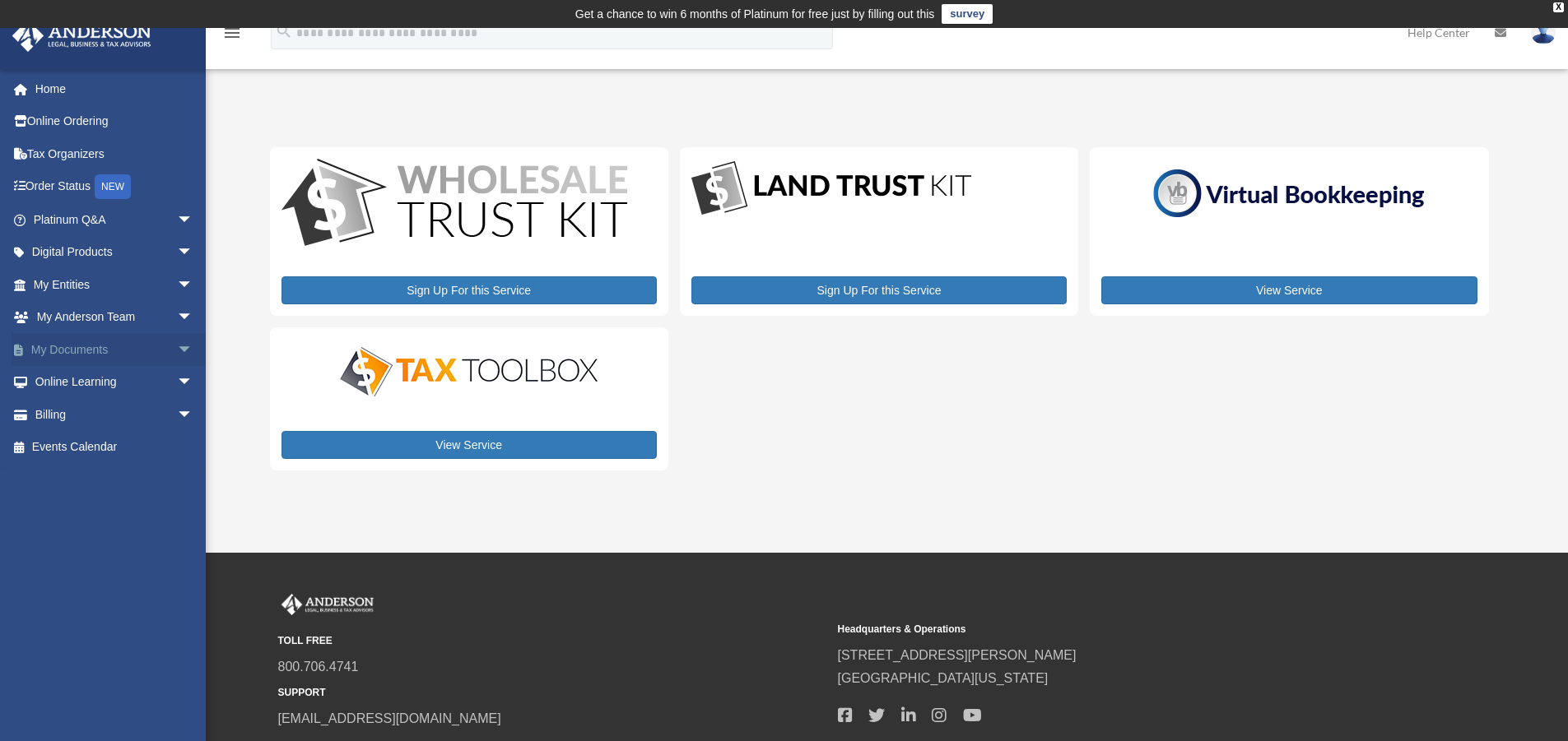
click at [110, 351] on link "My Documents arrow_drop_down" at bounding box center [114, 350] width 206 height 33
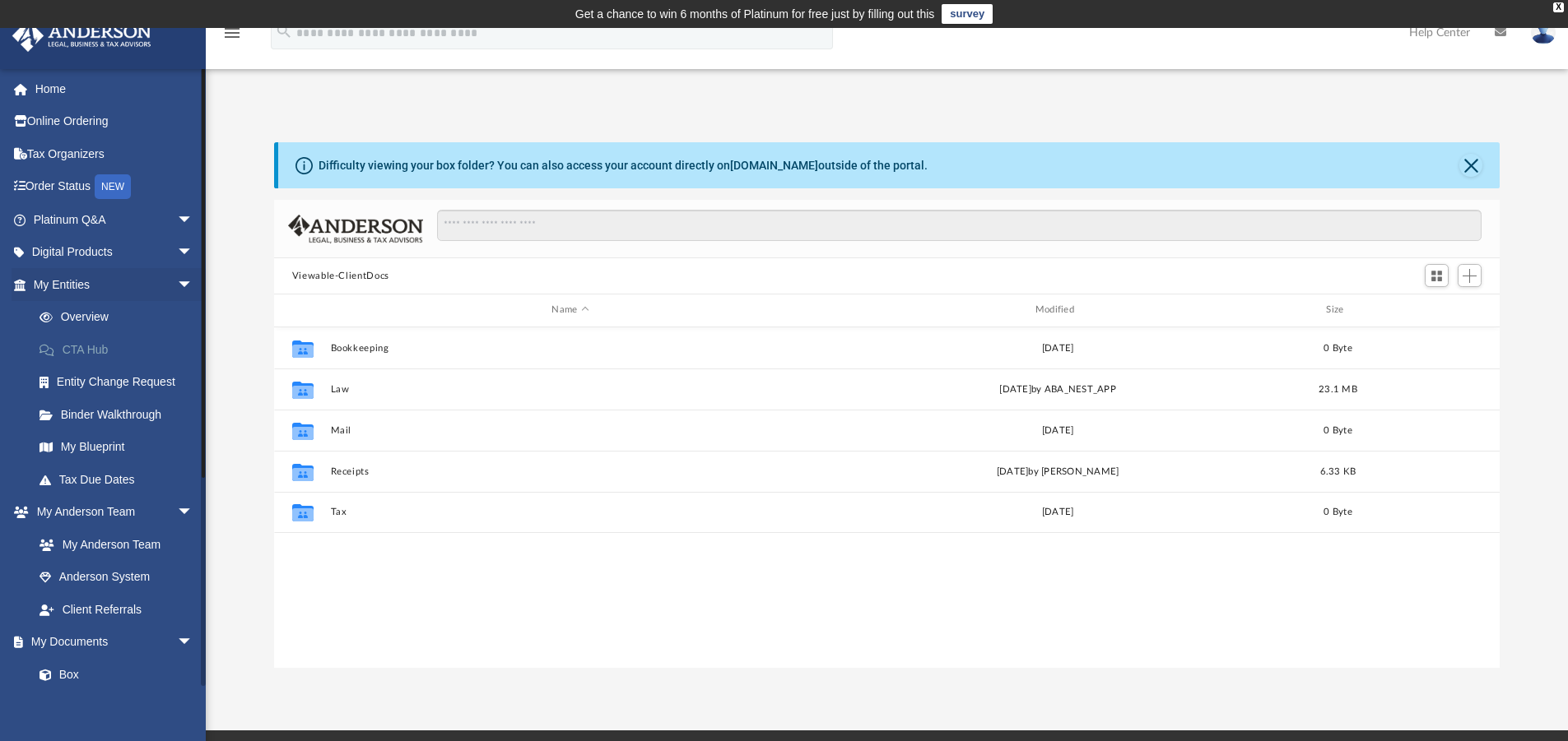
scroll to position [362, 1214]
click at [77, 124] on link "Online Ordering" at bounding box center [114, 122] width 206 height 33
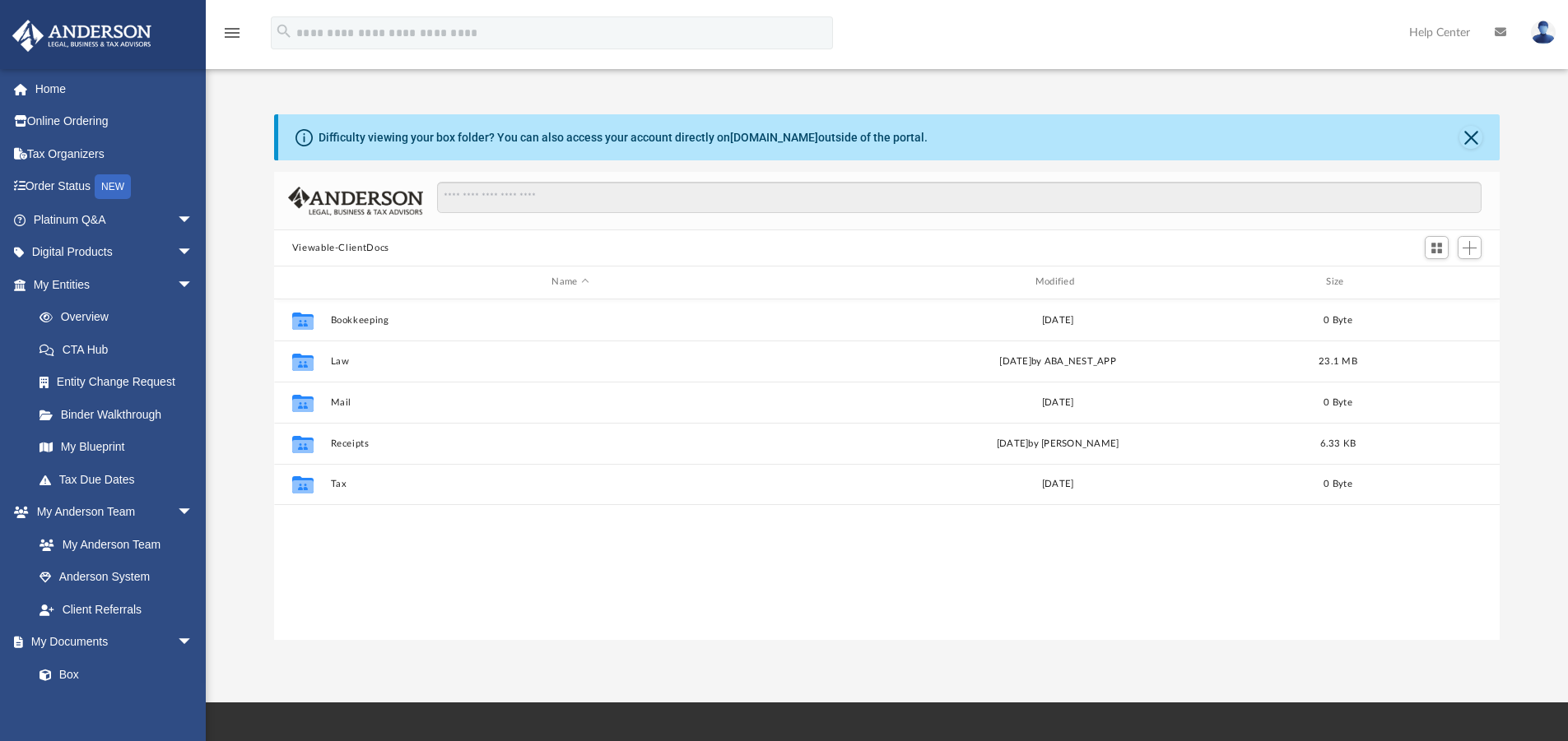
scroll to position [362, 1214]
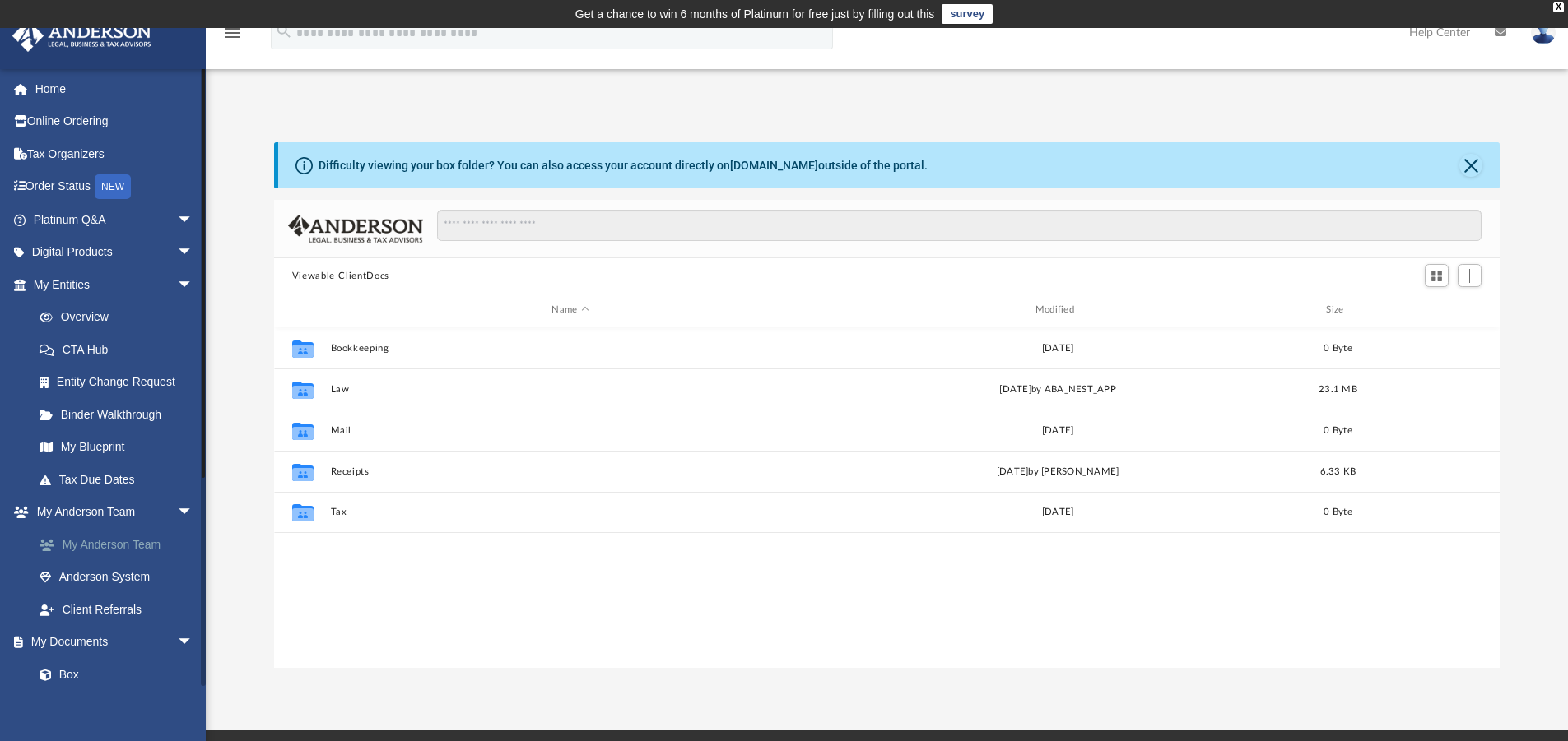
click at [94, 545] on link "My Anderson Team" at bounding box center [120, 545] width 195 height 33
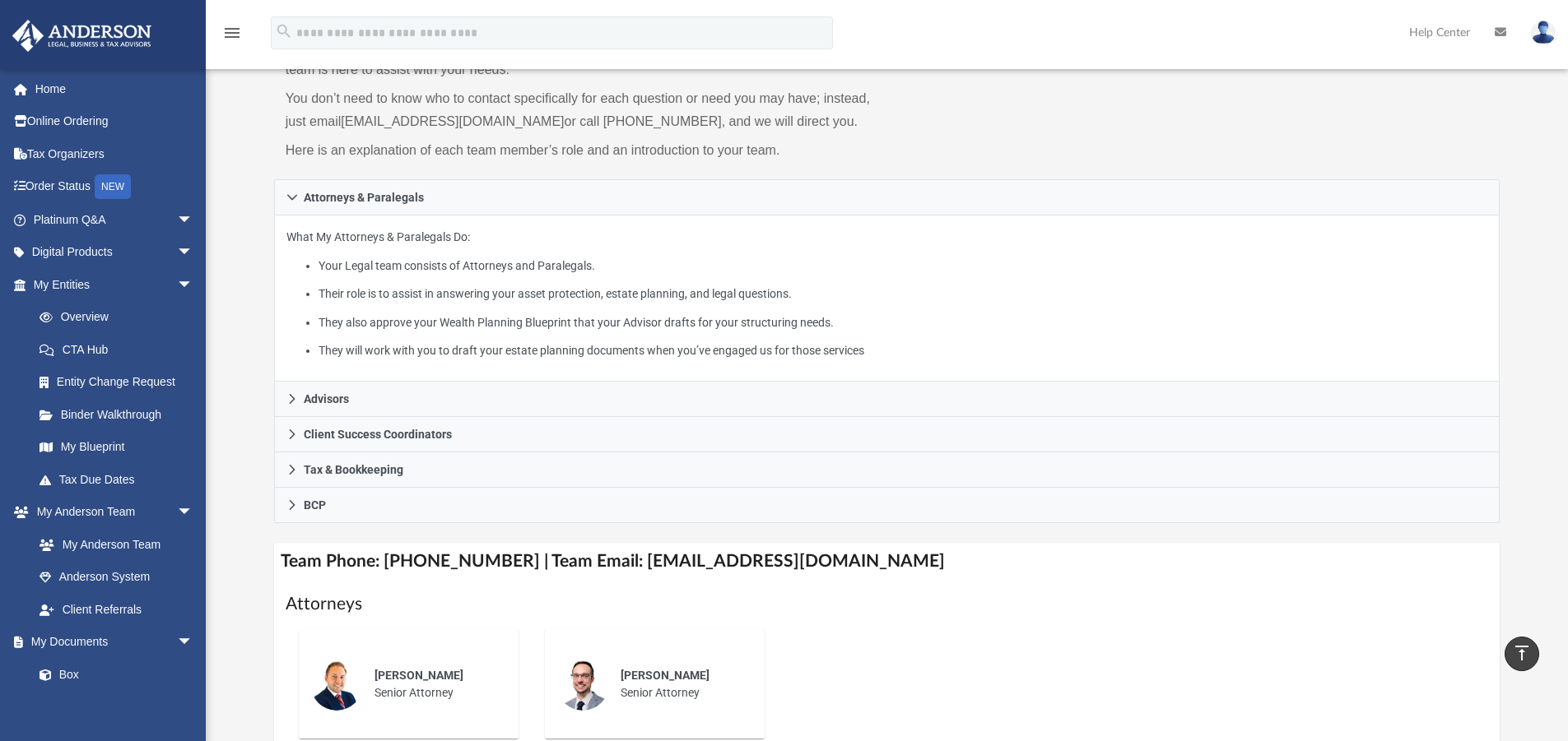
scroll to position [165, 0]
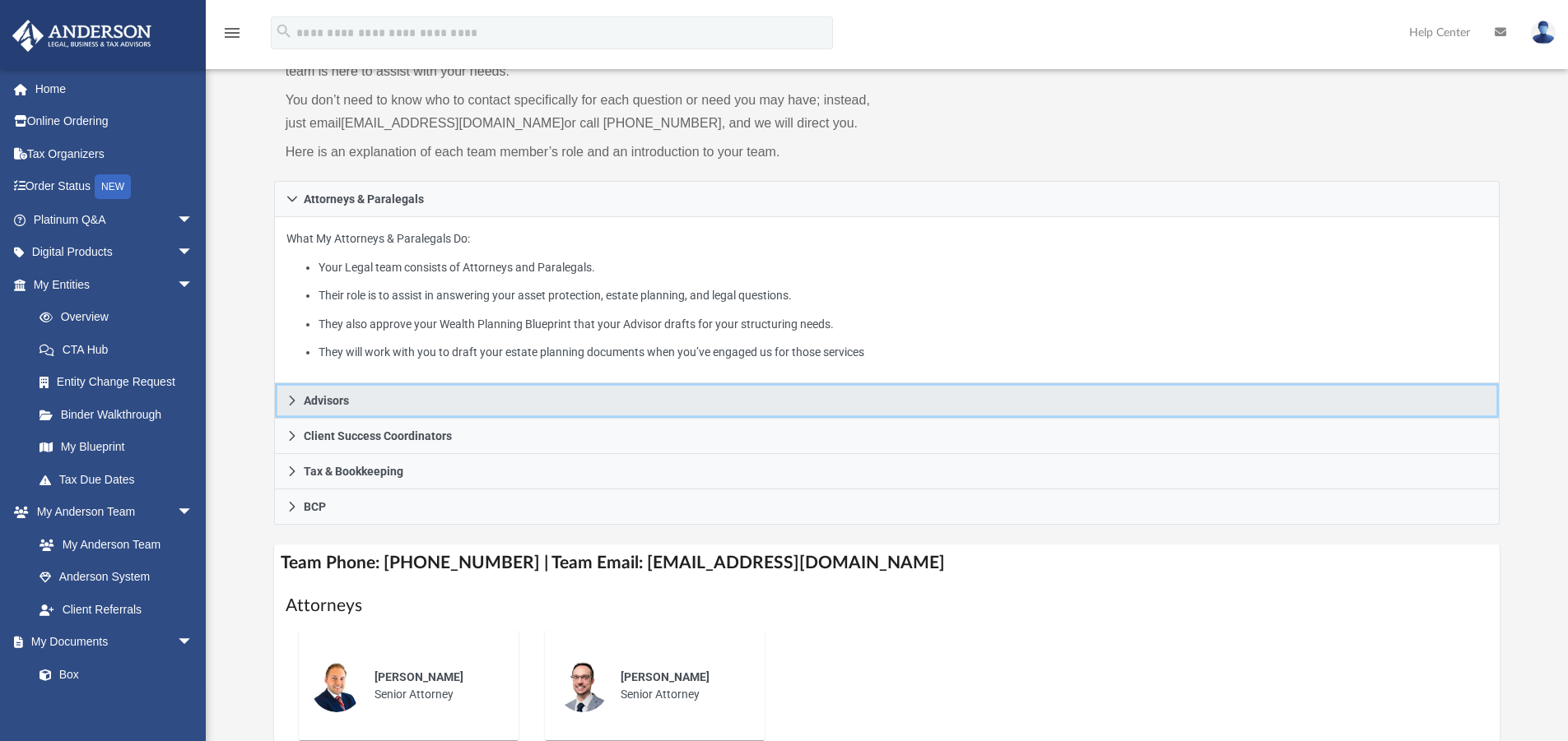
click at [320, 400] on span "Advisors" at bounding box center [326, 400] width 45 height 12
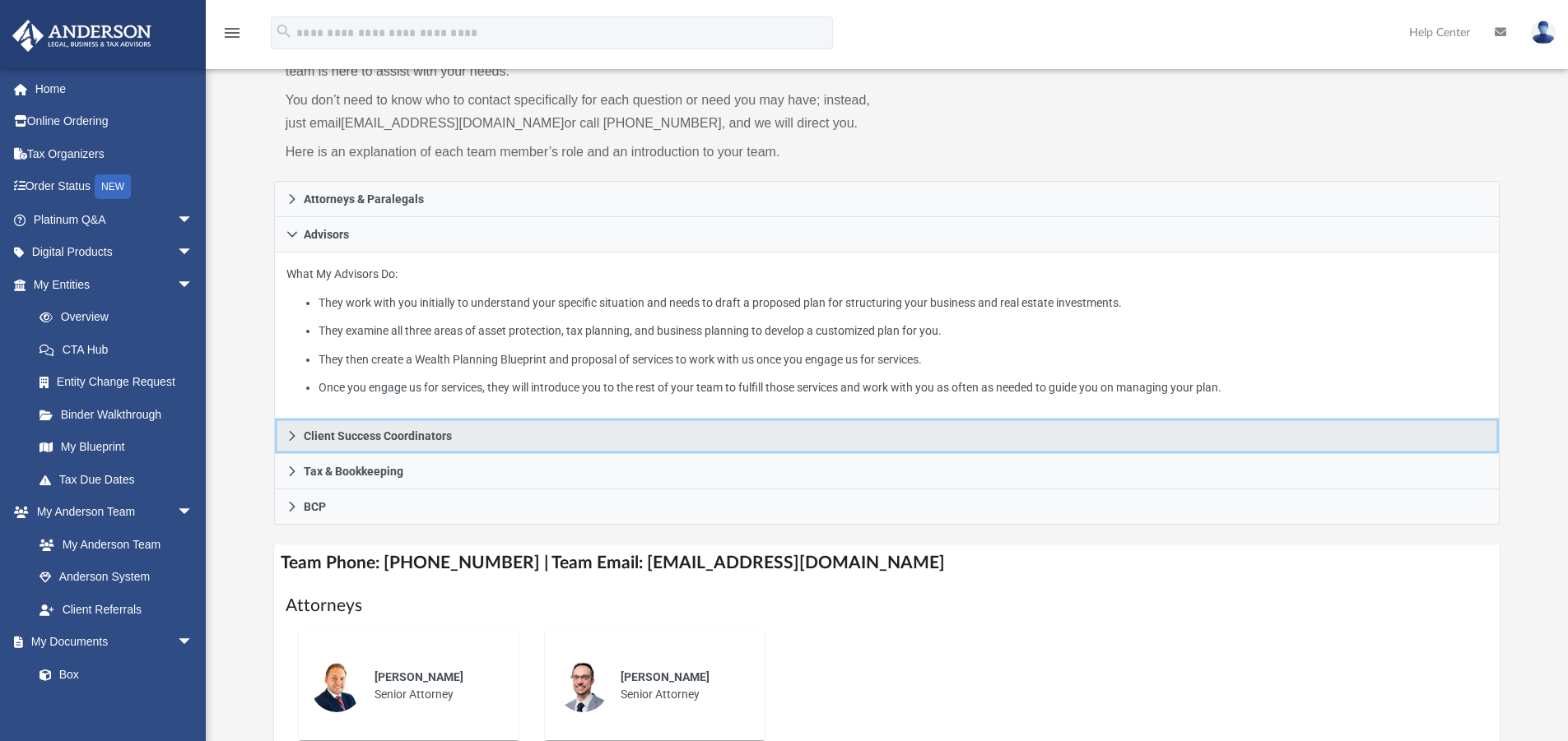
click at [372, 437] on span "Client Success Coordinators" at bounding box center [377, 436] width 148 height 12
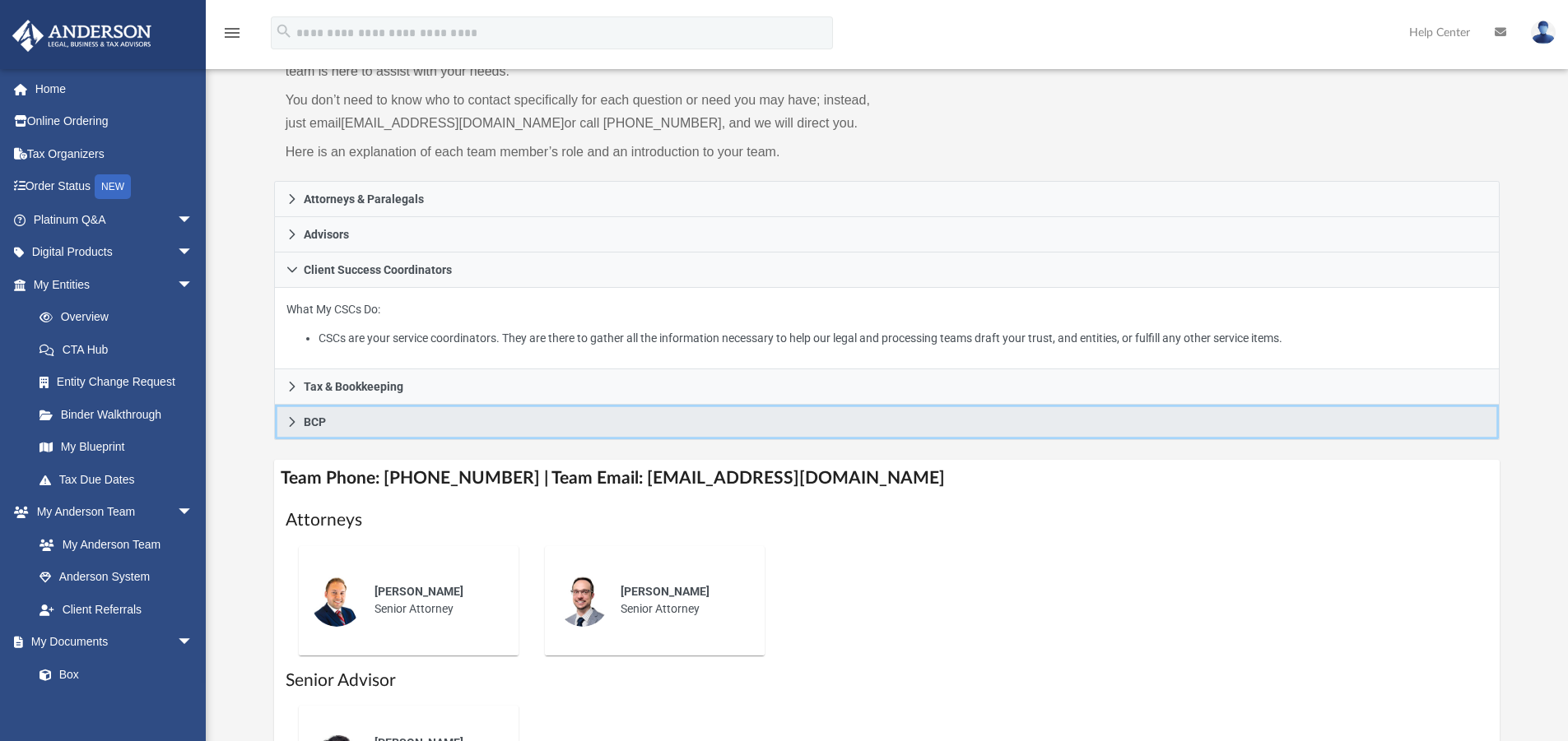
click at [298, 425] on link "BCP" at bounding box center [888, 422] width 1226 height 35
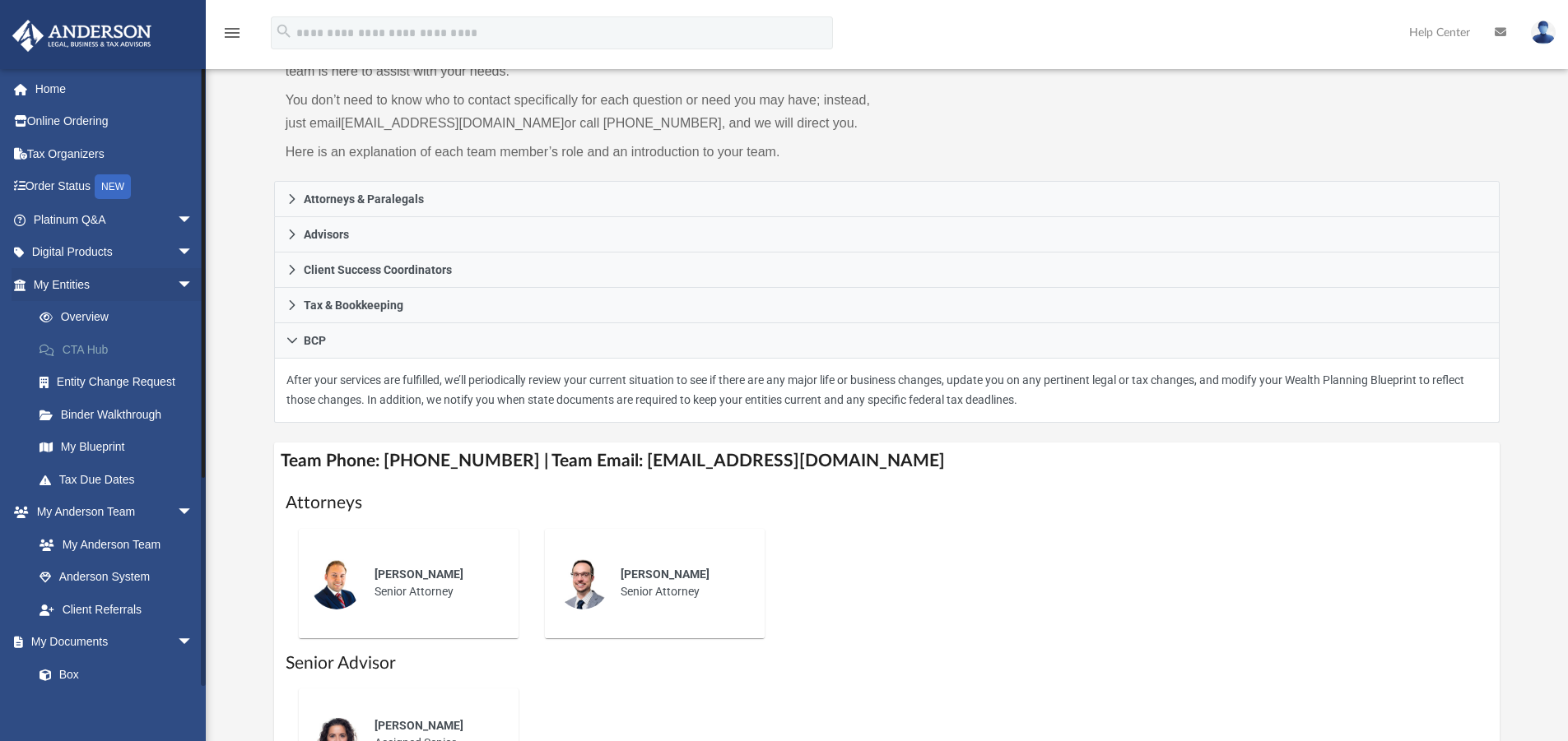
click at [92, 347] on link "CTA Hub" at bounding box center [120, 350] width 195 height 33
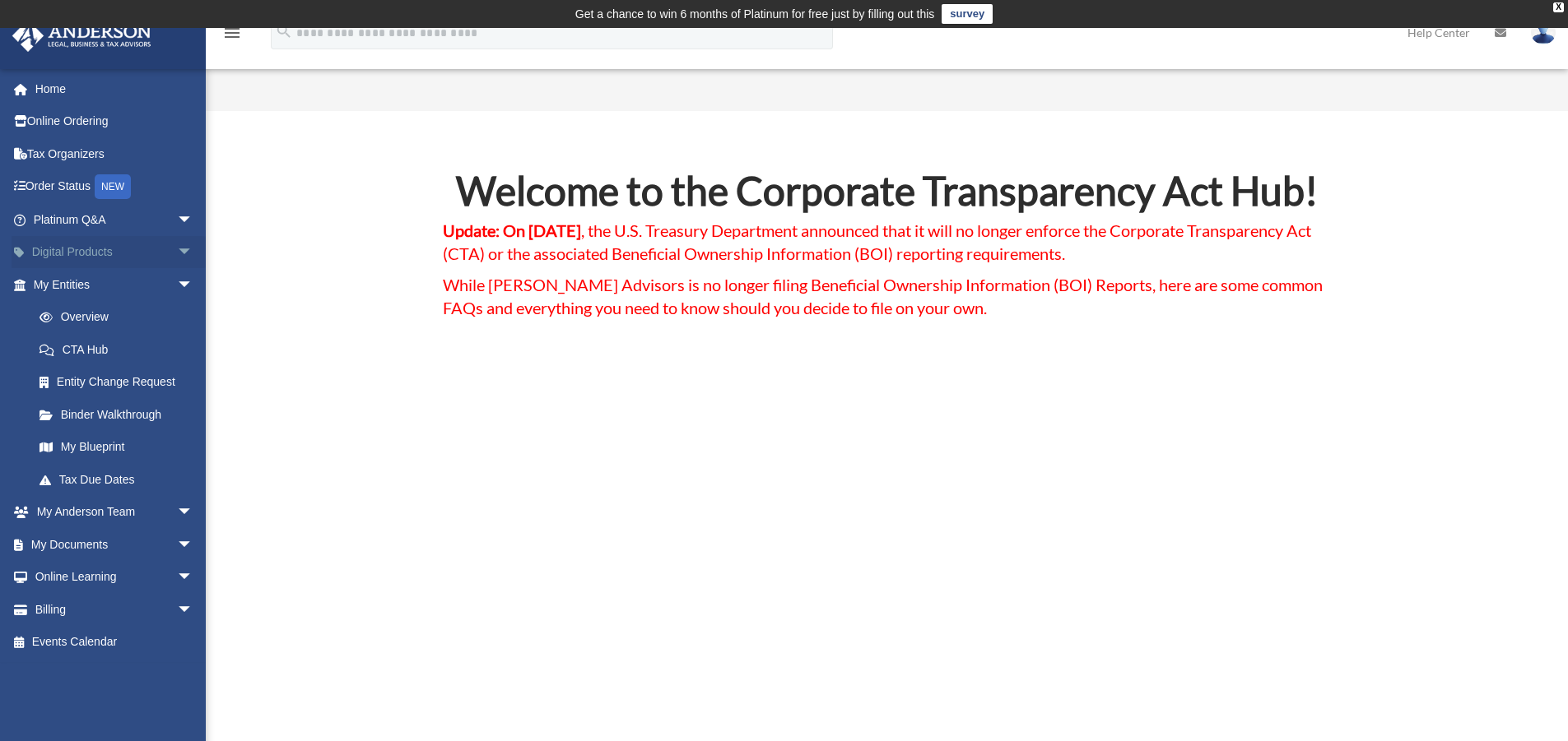
click at [71, 252] on link "Digital Products arrow_drop_down" at bounding box center [114, 252] width 206 height 33
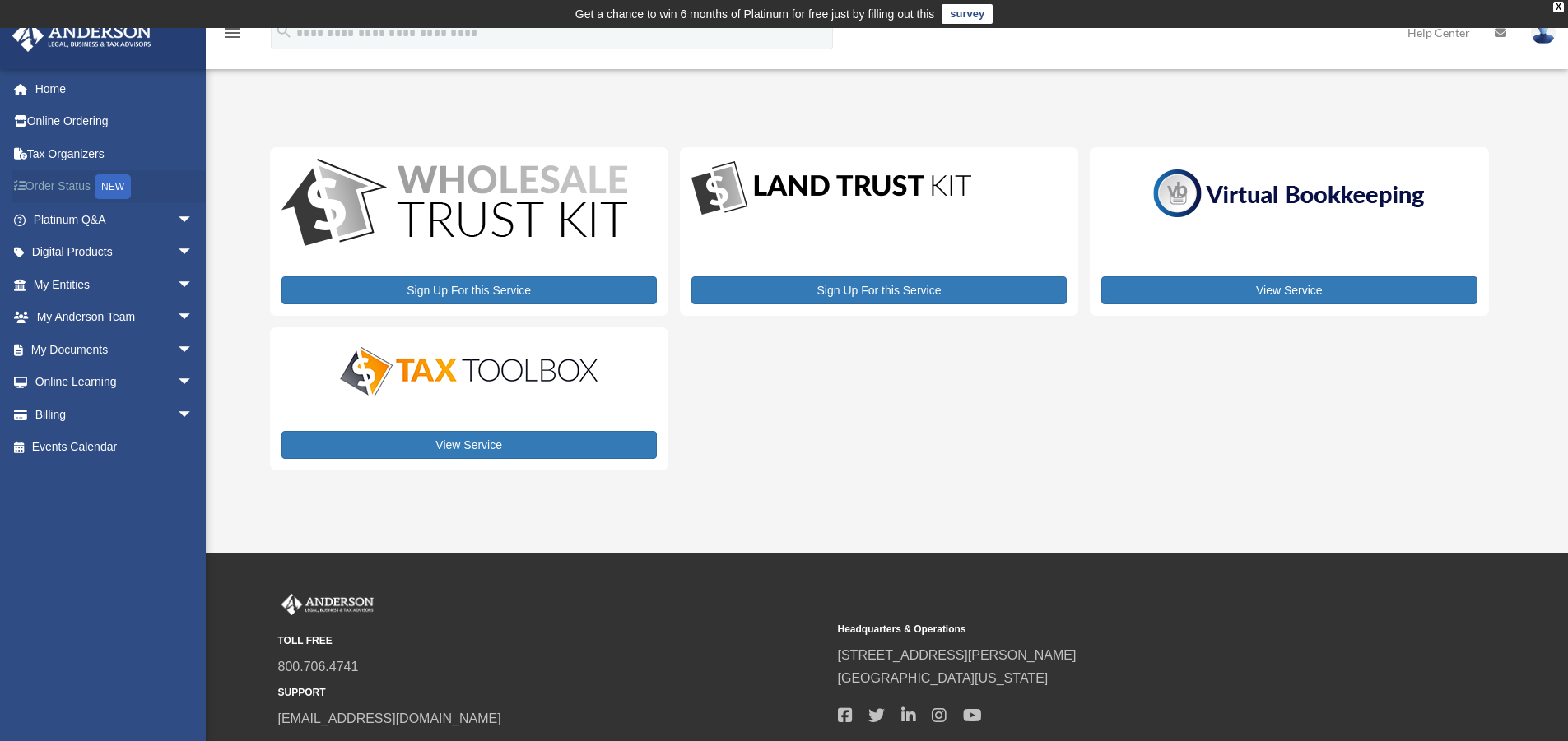
click at [59, 184] on link "Order Status NEW" at bounding box center [114, 187] width 206 height 34
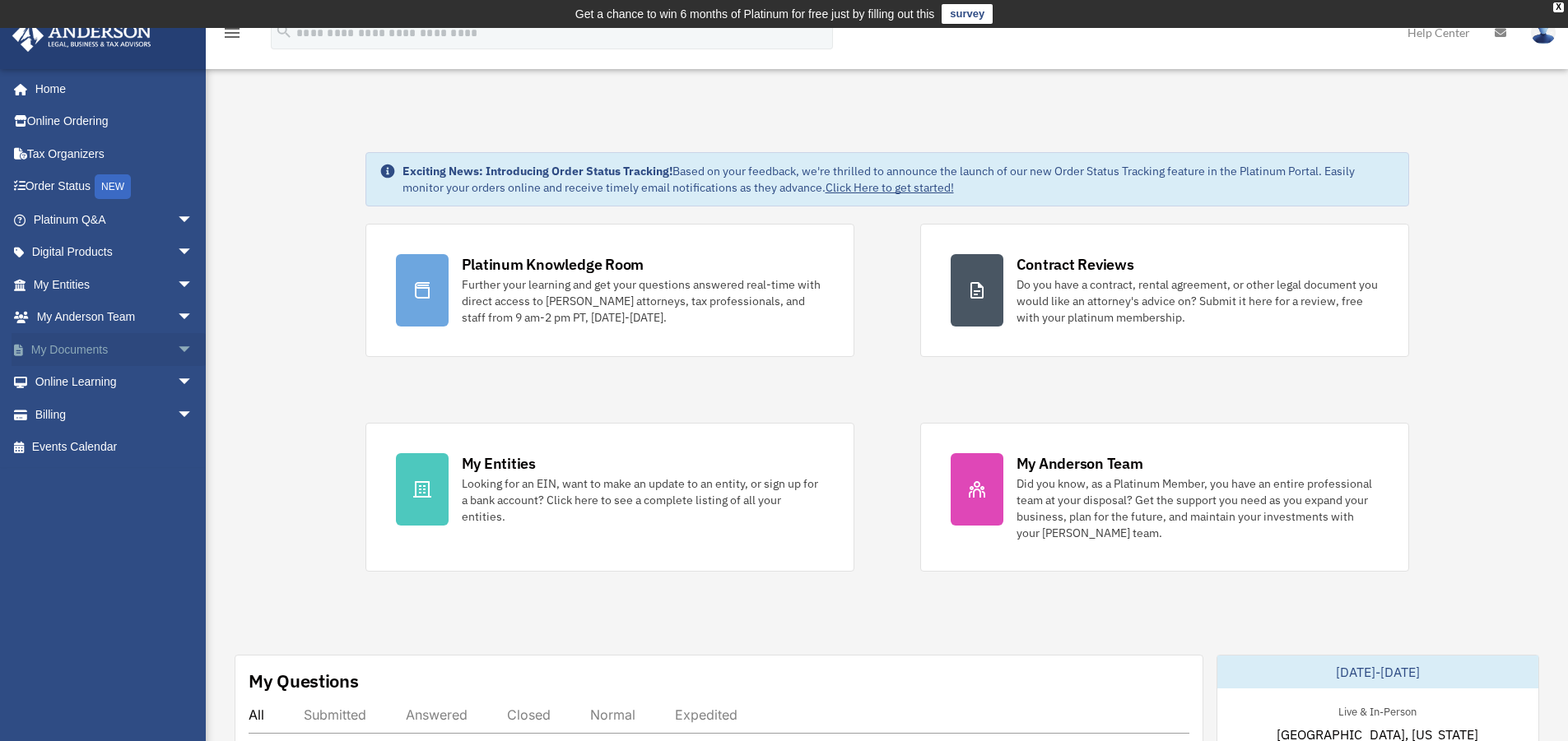
click at [177, 349] on span "arrow_drop_down" at bounding box center [194, 350] width 33 height 34
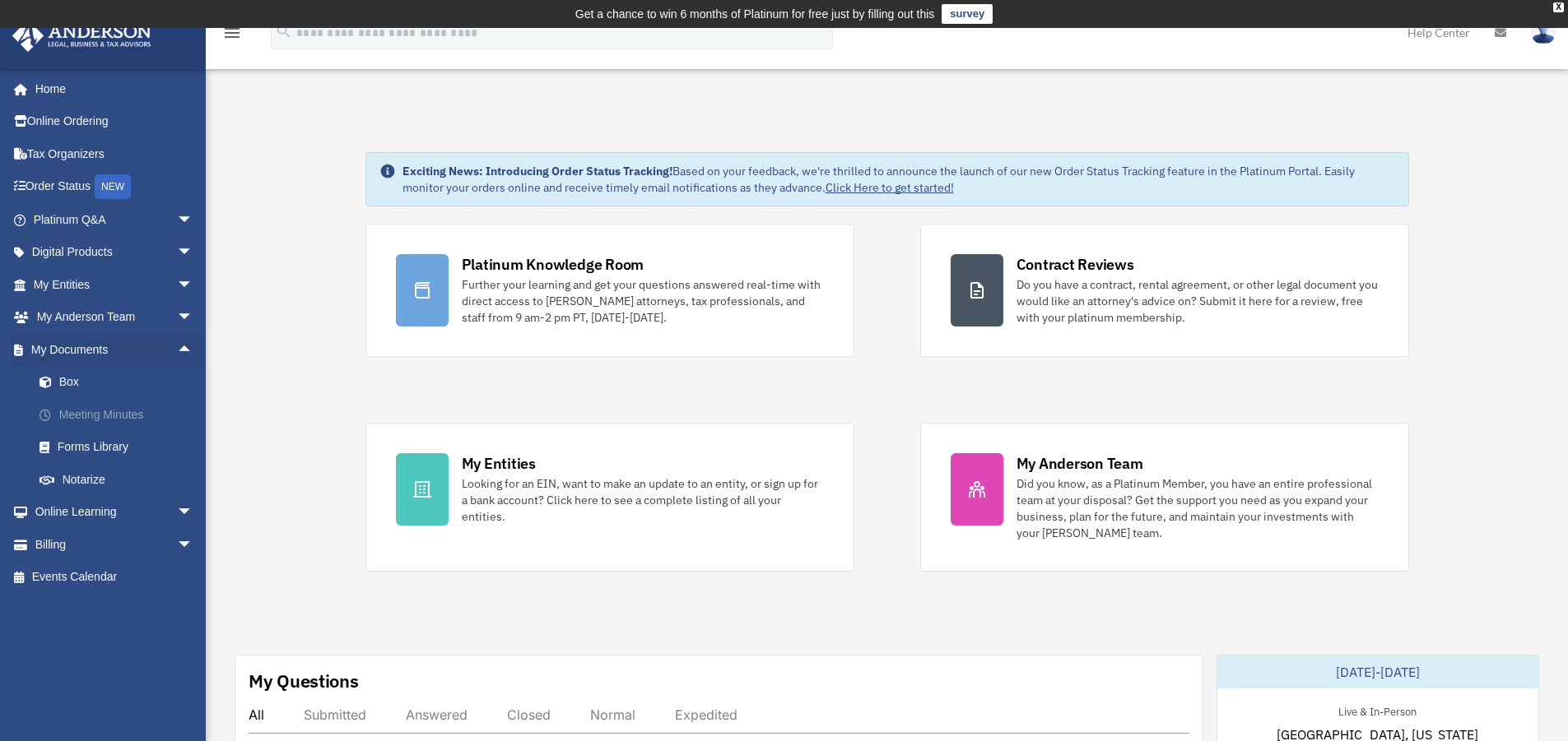
click at [120, 412] on link "Meeting Minutes" at bounding box center [120, 415] width 195 height 33
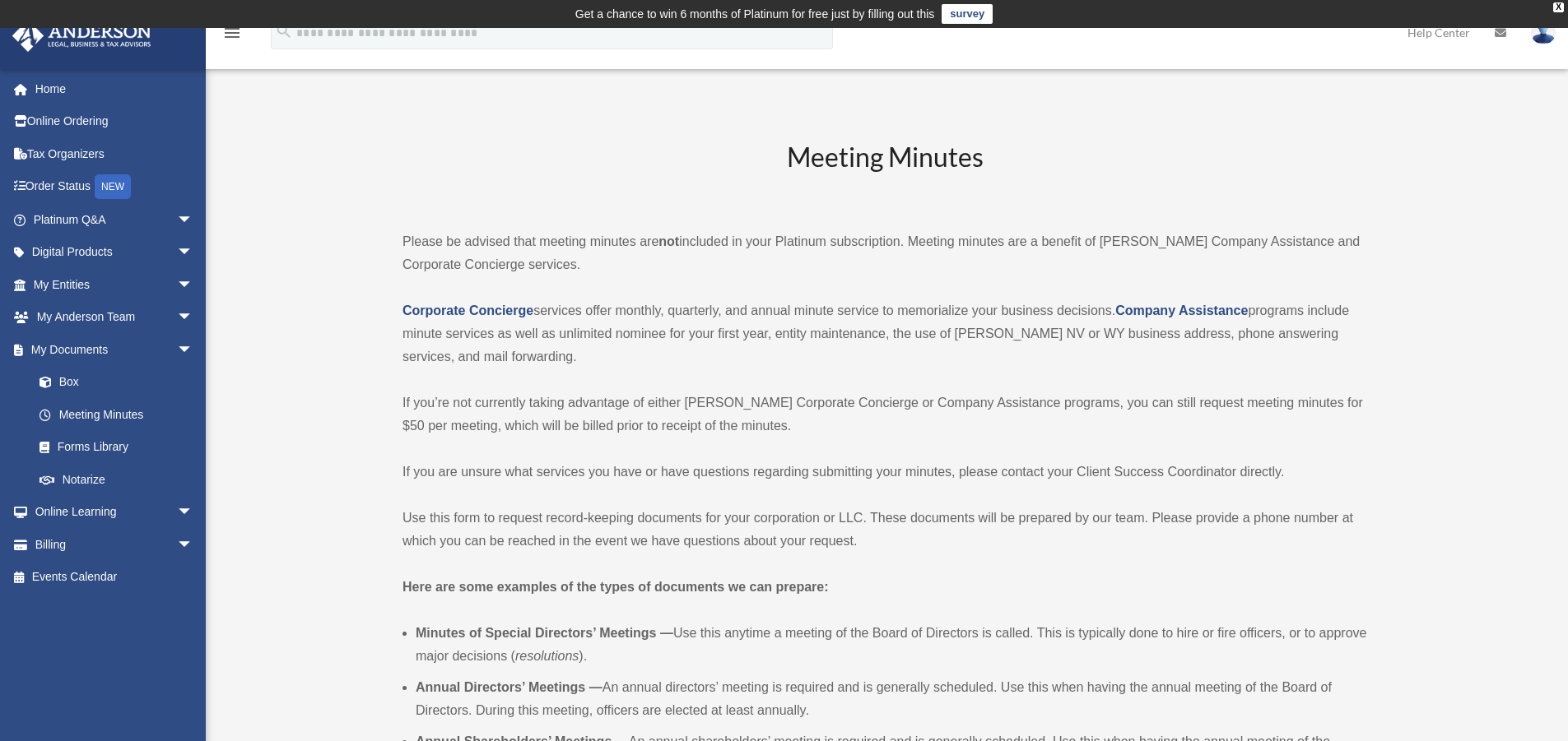
click at [1542, 35] on img at bounding box center [1543, 33] width 25 height 24
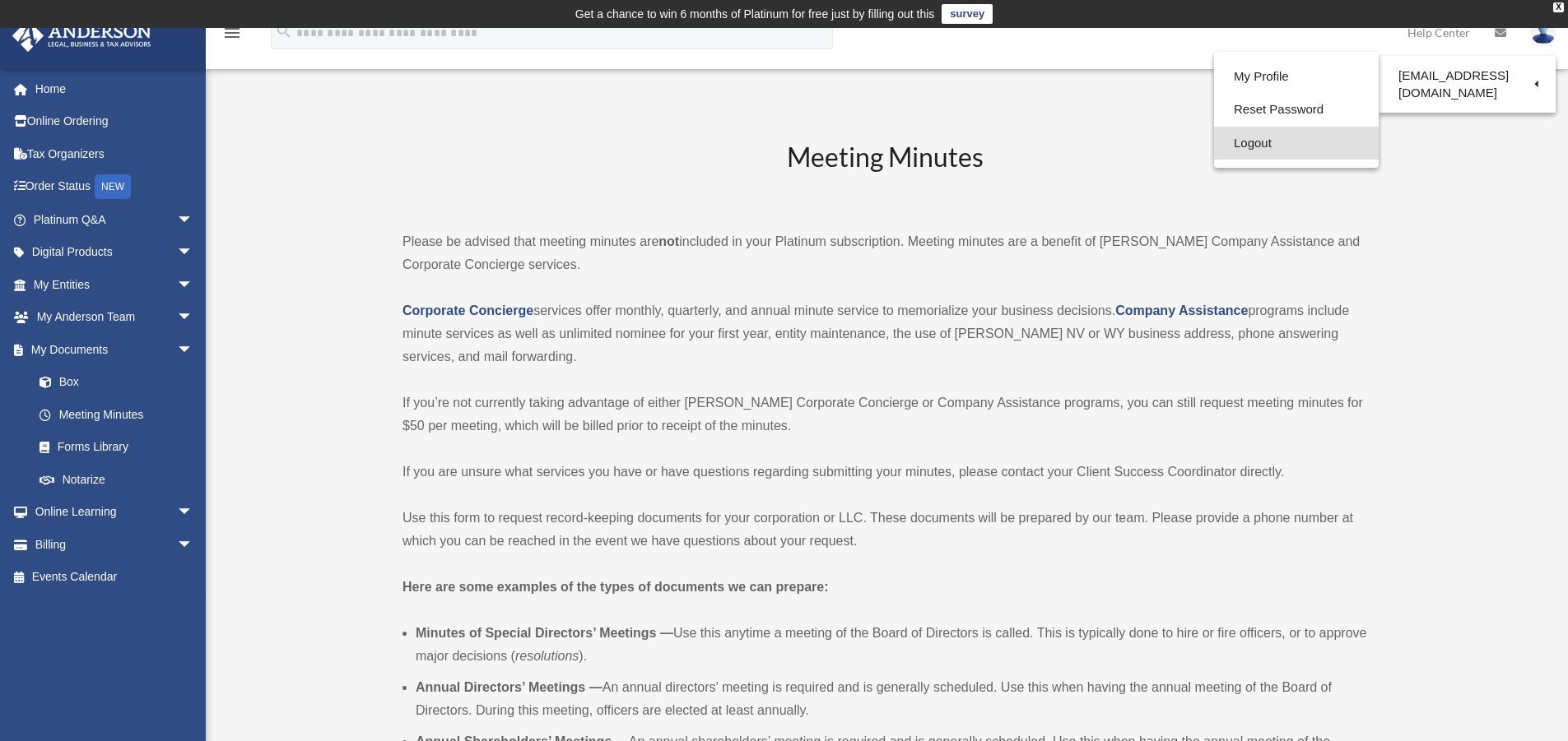
click at [1248, 144] on link "Logout" at bounding box center [1295, 143] width 164 height 34
